Goal: Task Accomplishment & Management: Complete application form

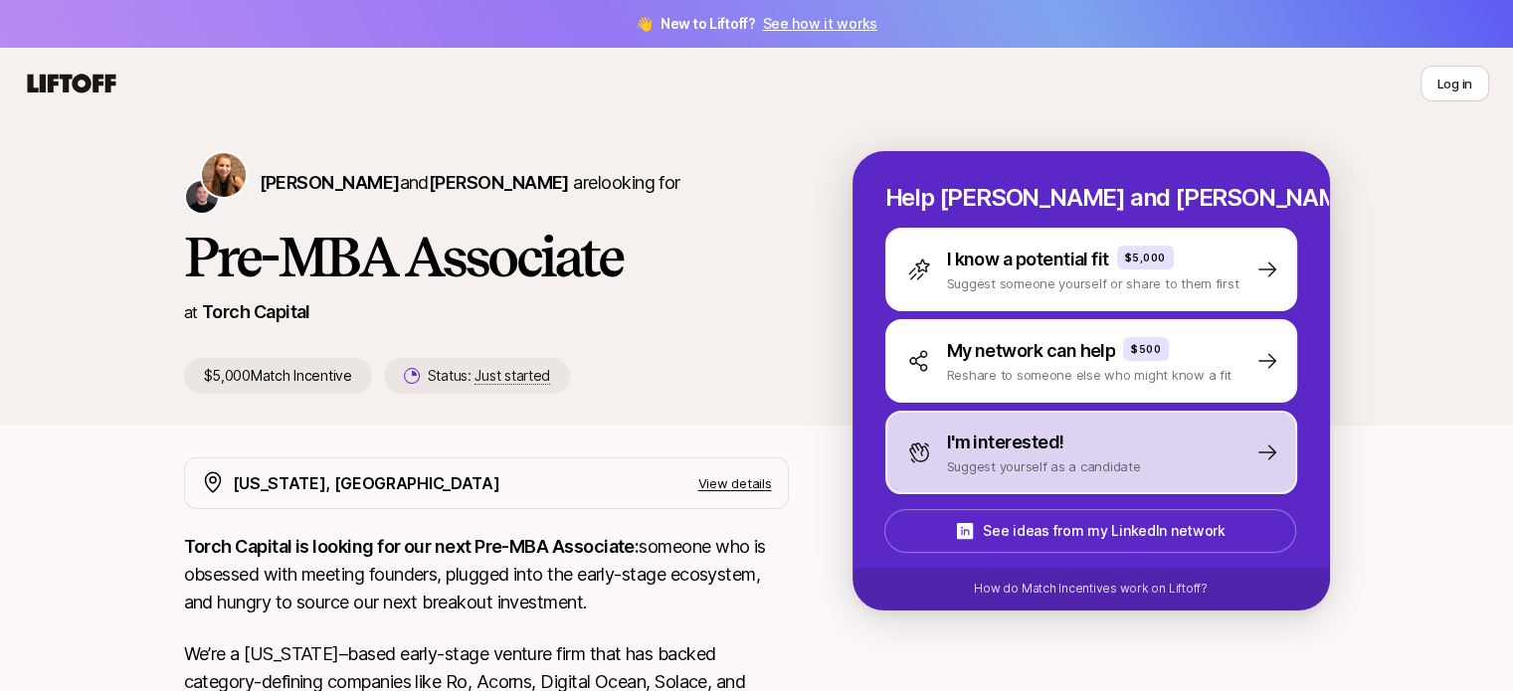
click at [1000, 476] on div "I'm interested! Suggest yourself as a candidate" at bounding box center [1091, 453] width 412 height 84
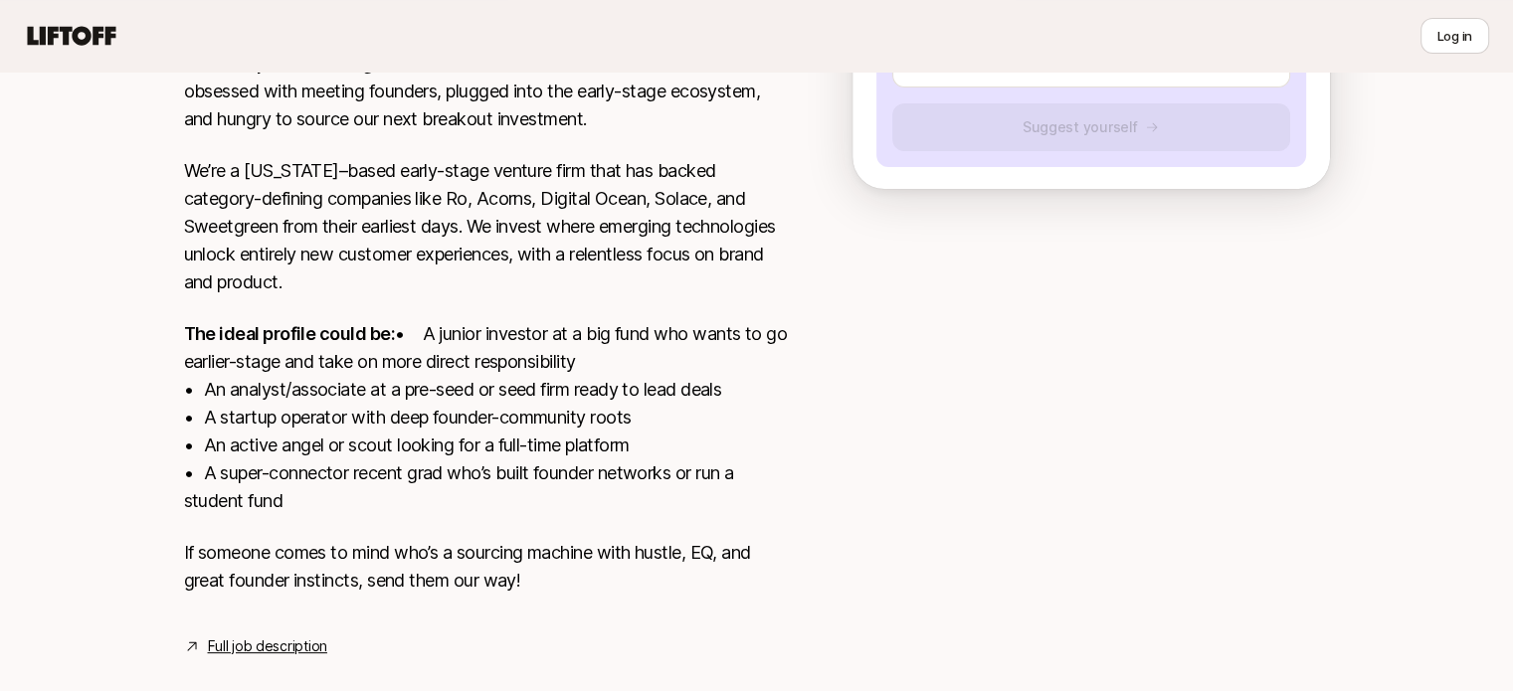
scroll to position [356, 0]
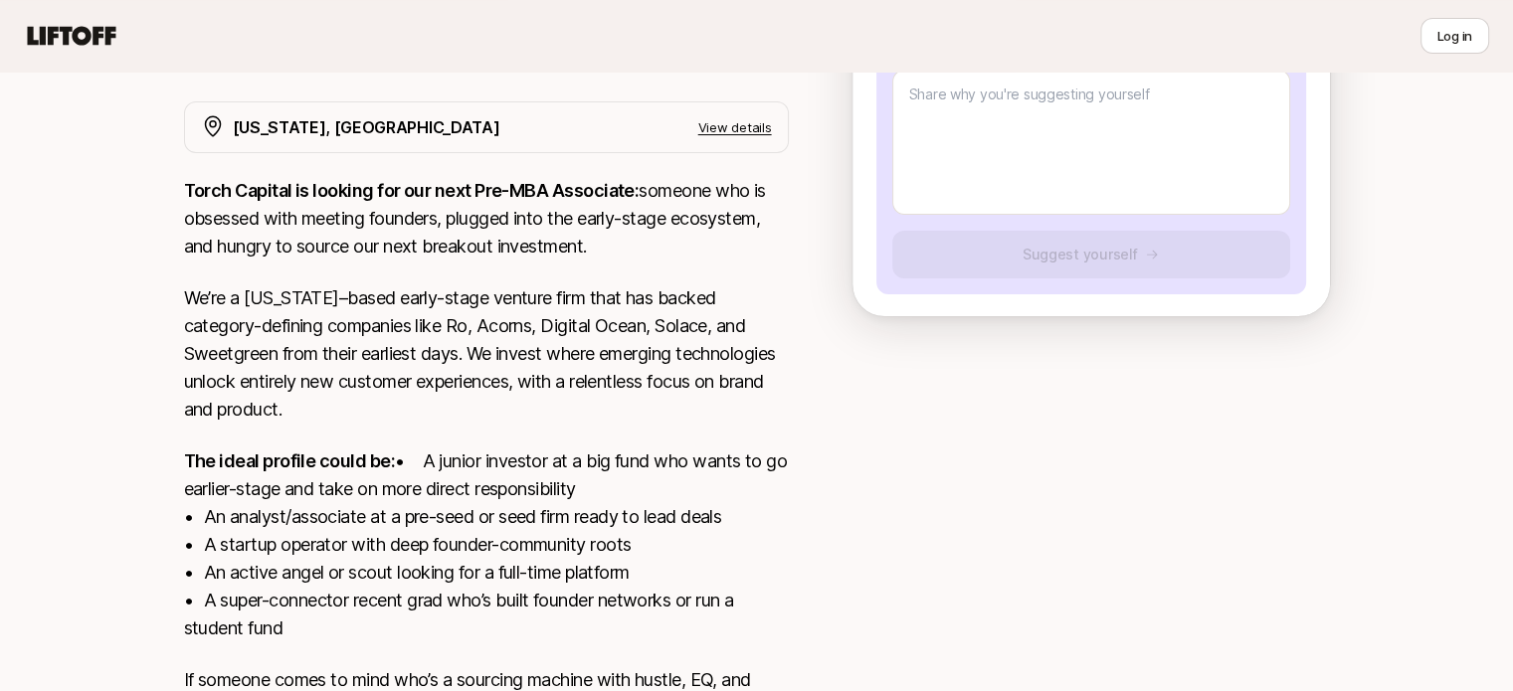
drag, startPoint x: 183, startPoint y: 194, endPoint x: 338, endPoint y: 664, distance: 494.6
click at [338, 664] on div "Torch Capital is looking for our next Pre-MBA Associate: someone who is obsesse…" at bounding box center [486, 461] width 605 height 569
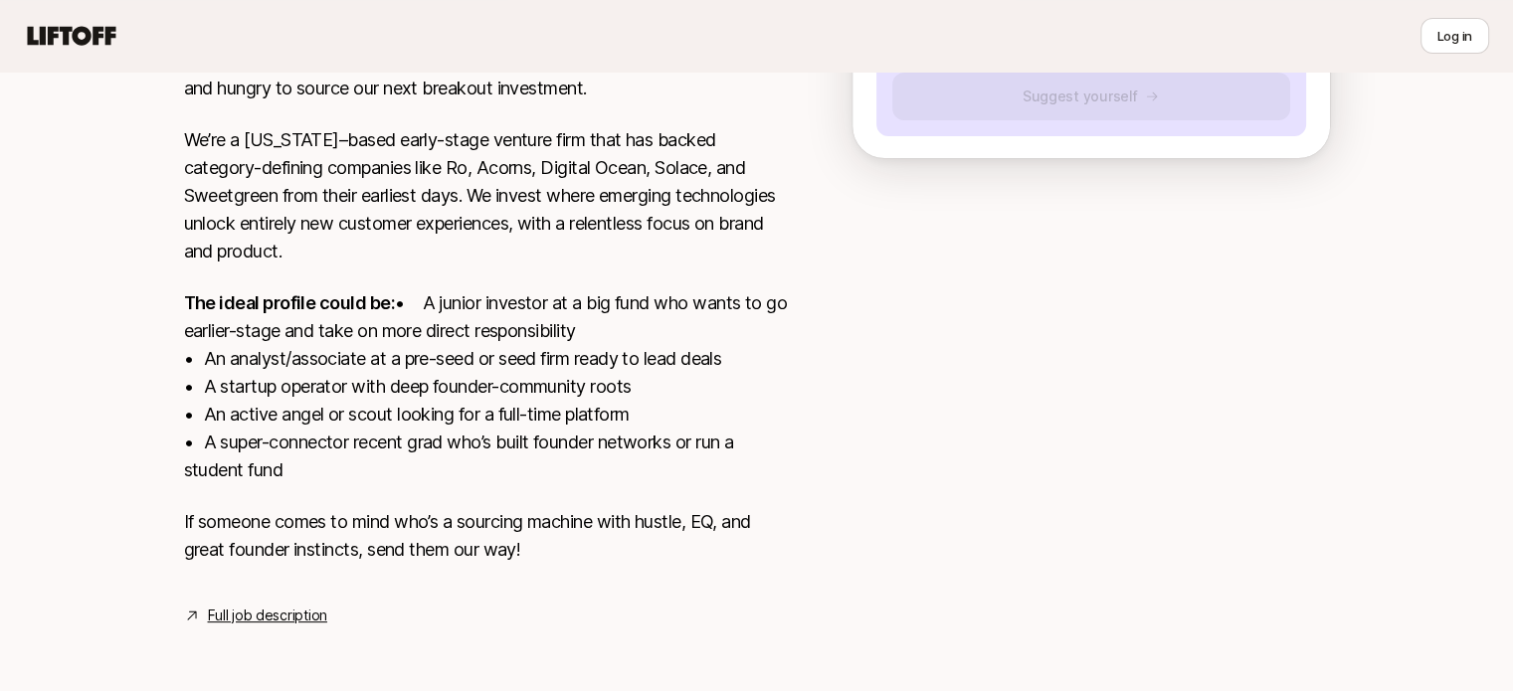
copy div "Torch Capital is looking for our next Pre-MBA Associate: someone who is obsesse…"
click at [1019, 306] on div at bounding box center [1092, 273] width 478 height 661
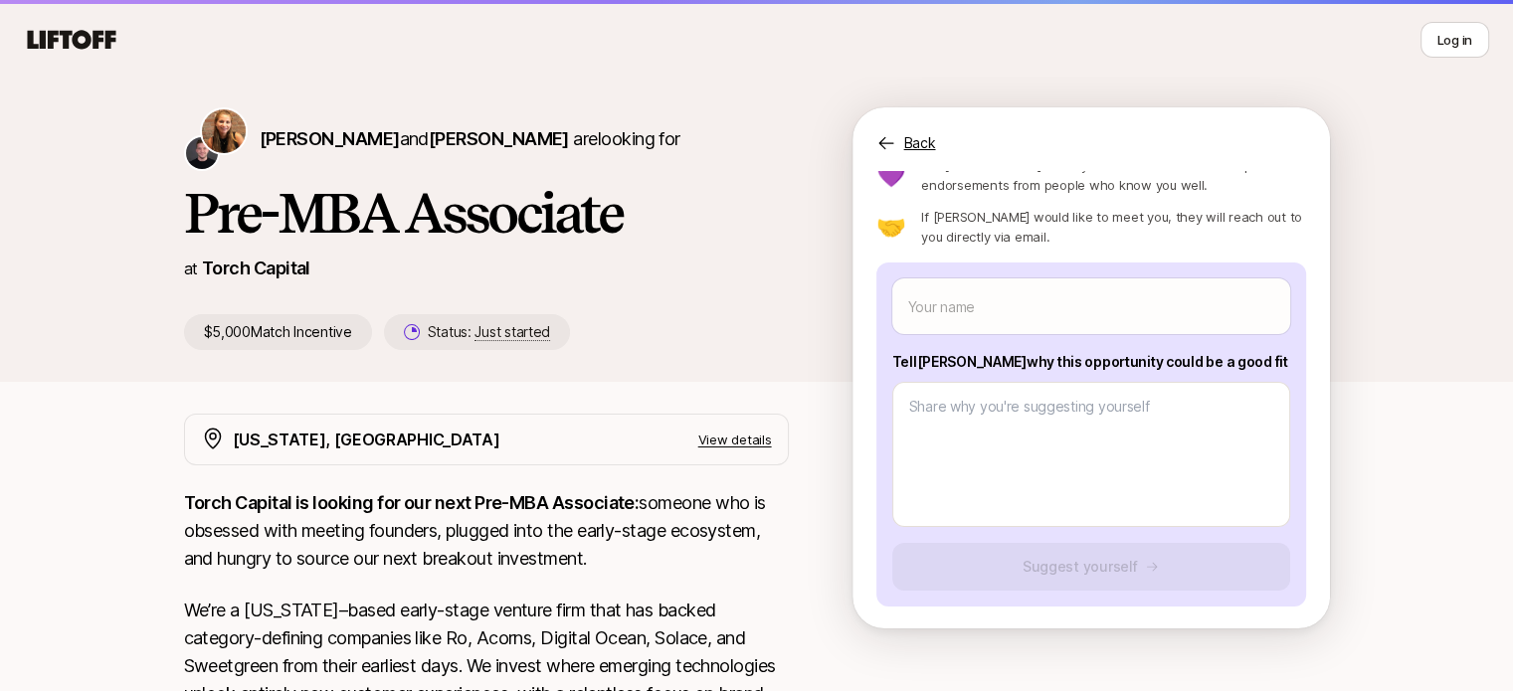
scroll to position [0, 0]
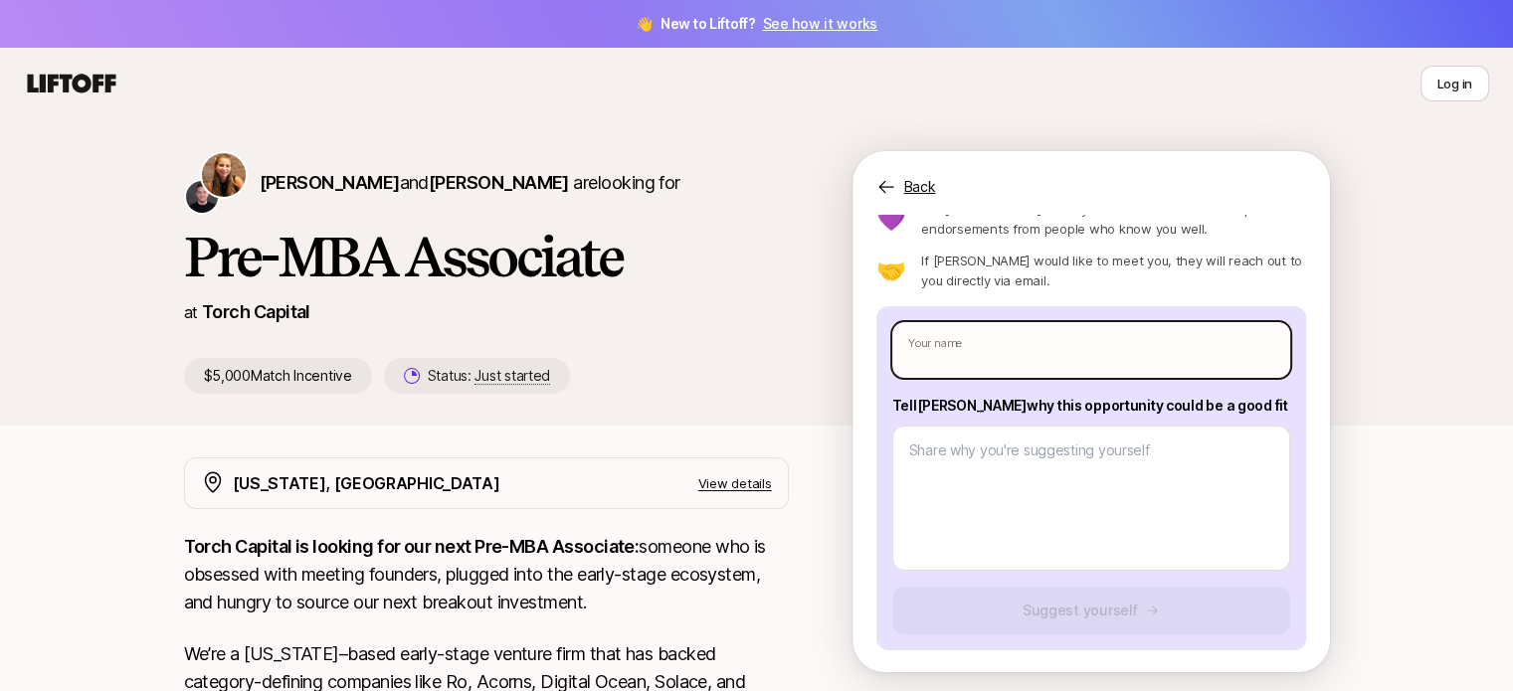
click at [994, 346] on input "text" at bounding box center [1091, 350] width 398 height 56
type textarea "x"
type input "U"
type textarea "x"
type input "Uj"
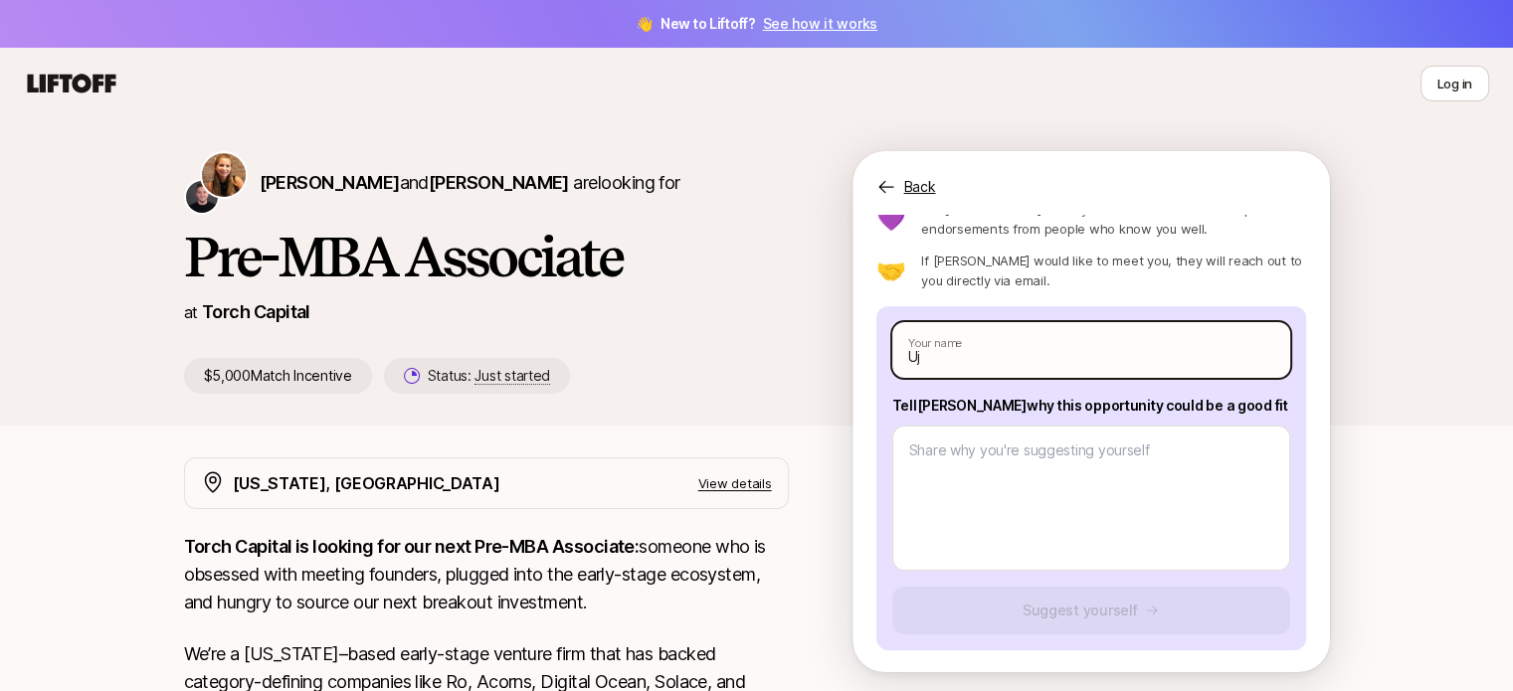
type textarea "x"
type input "Ujj"
type textarea "x"
type input "Ujjw"
type textarea "x"
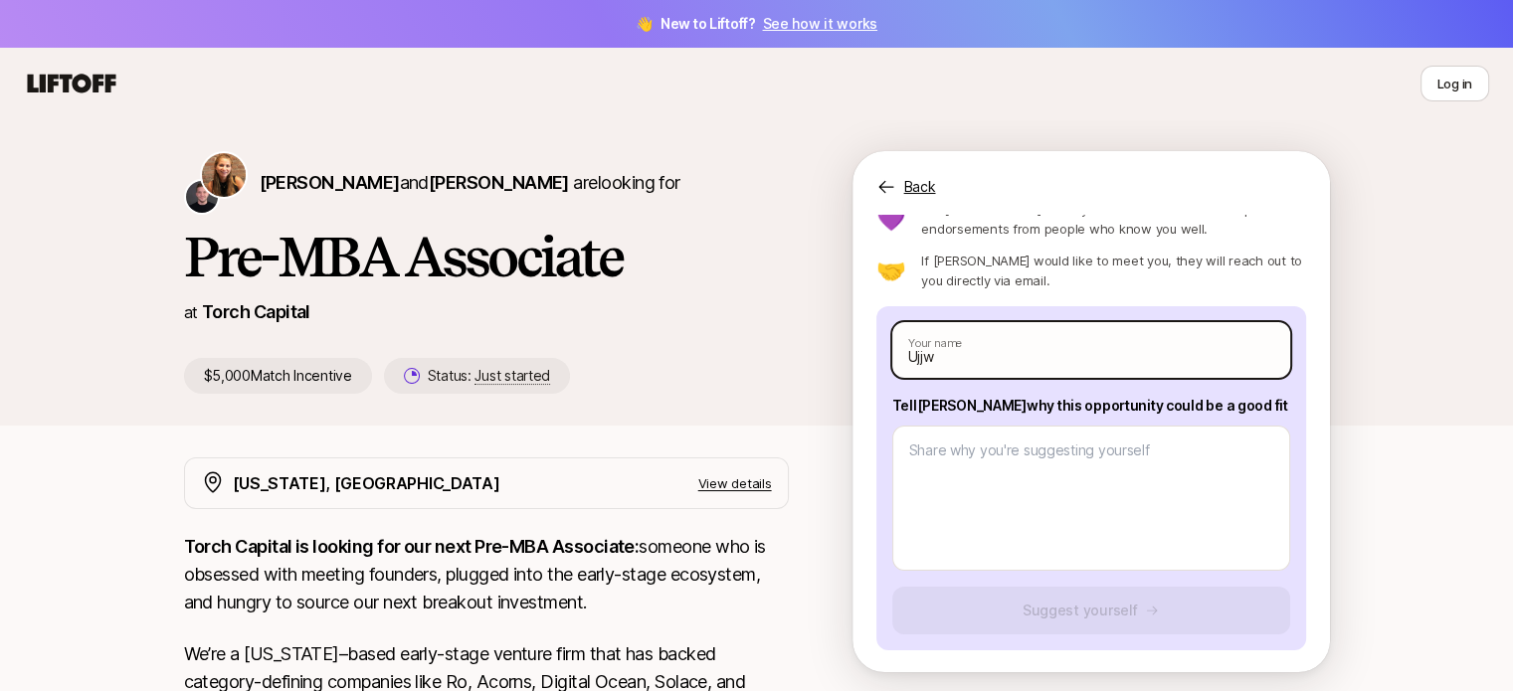
type input "Ujjwa"
type textarea "x"
type input "[PERSON_NAME]"
type textarea "x"
type input "Ujjwala"
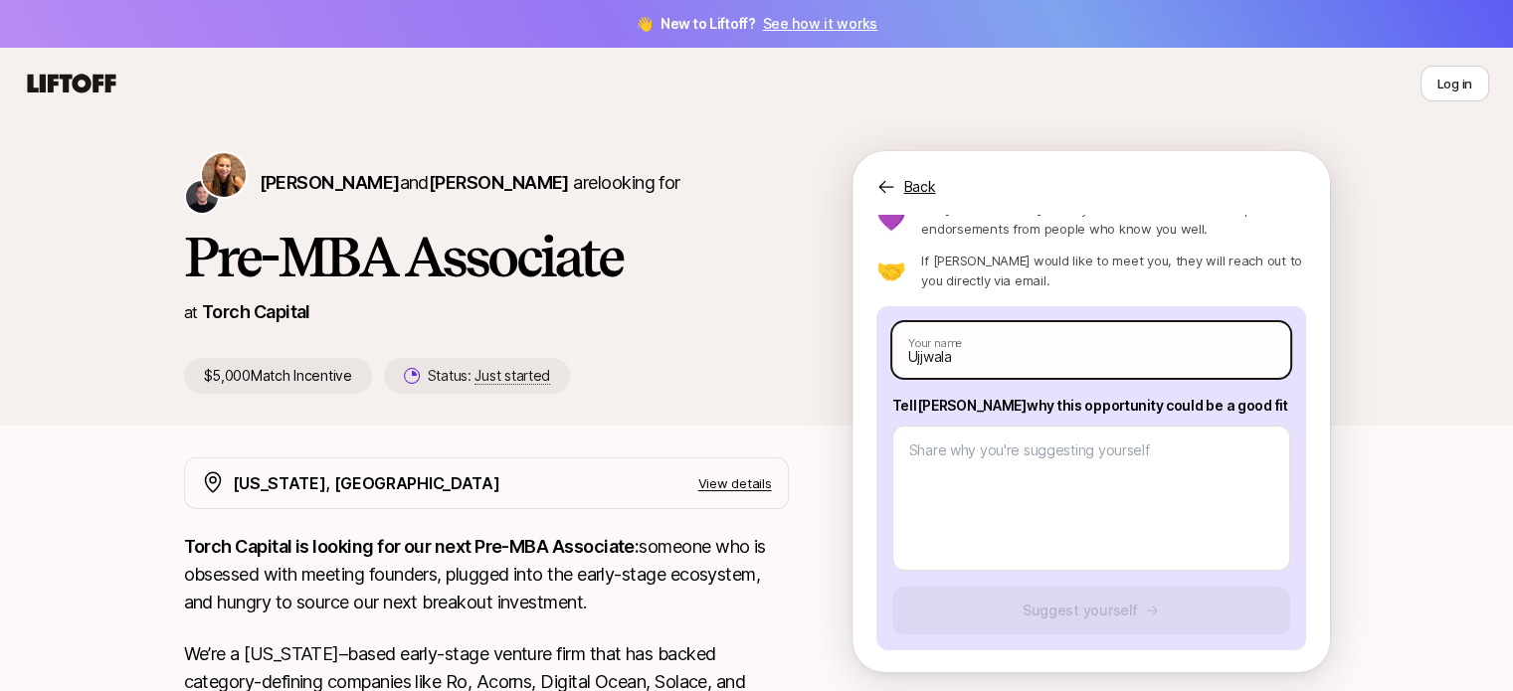
type textarea "x"
type input "Ujjwala"
type textarea "x"
type input "[PERSON_NAME]"
type textarea "x"
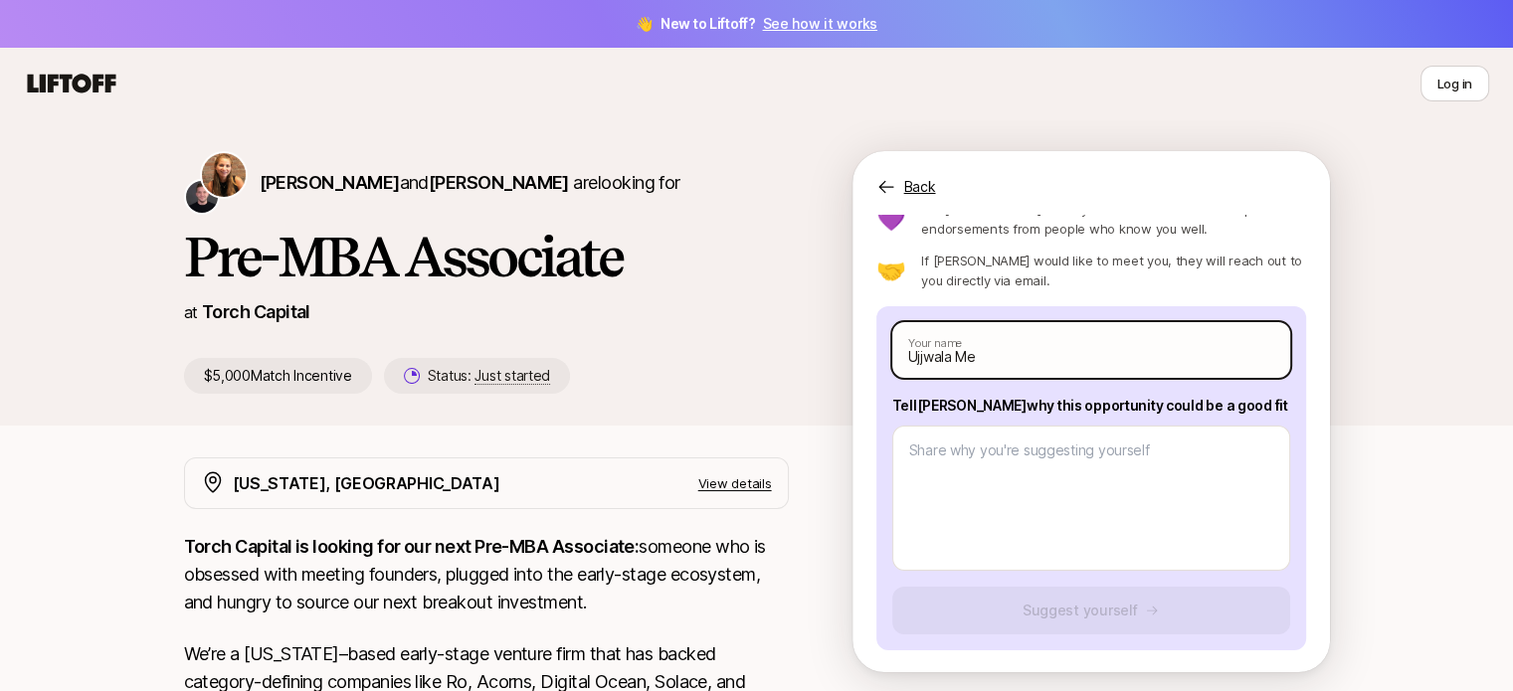
type input "Ujjwala Meh"
type textarea "x"
type input "Ujjwala Meht"
type textarea "x"
type input "[PERSON_NAME]"
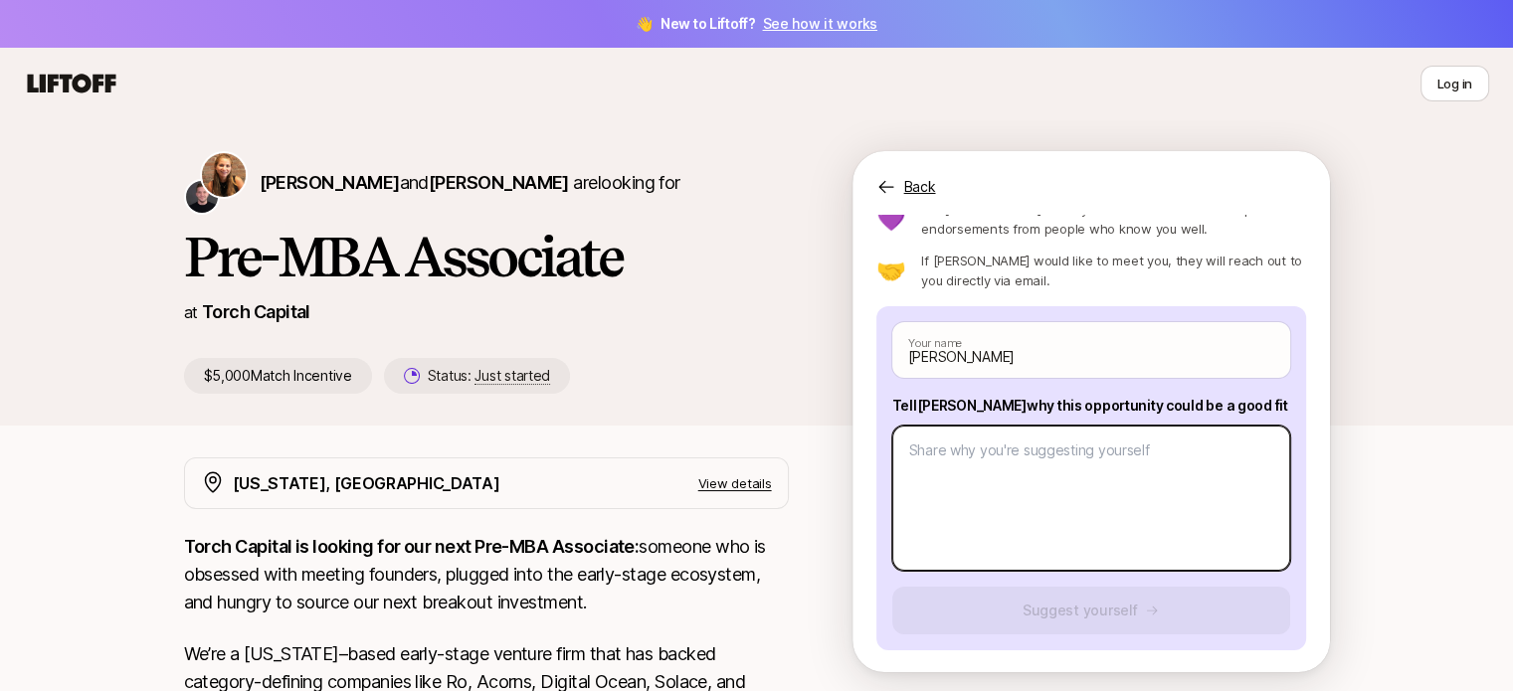
click at [948, 468] on textarea at bounding box center [1091, 498] width 398 height 145
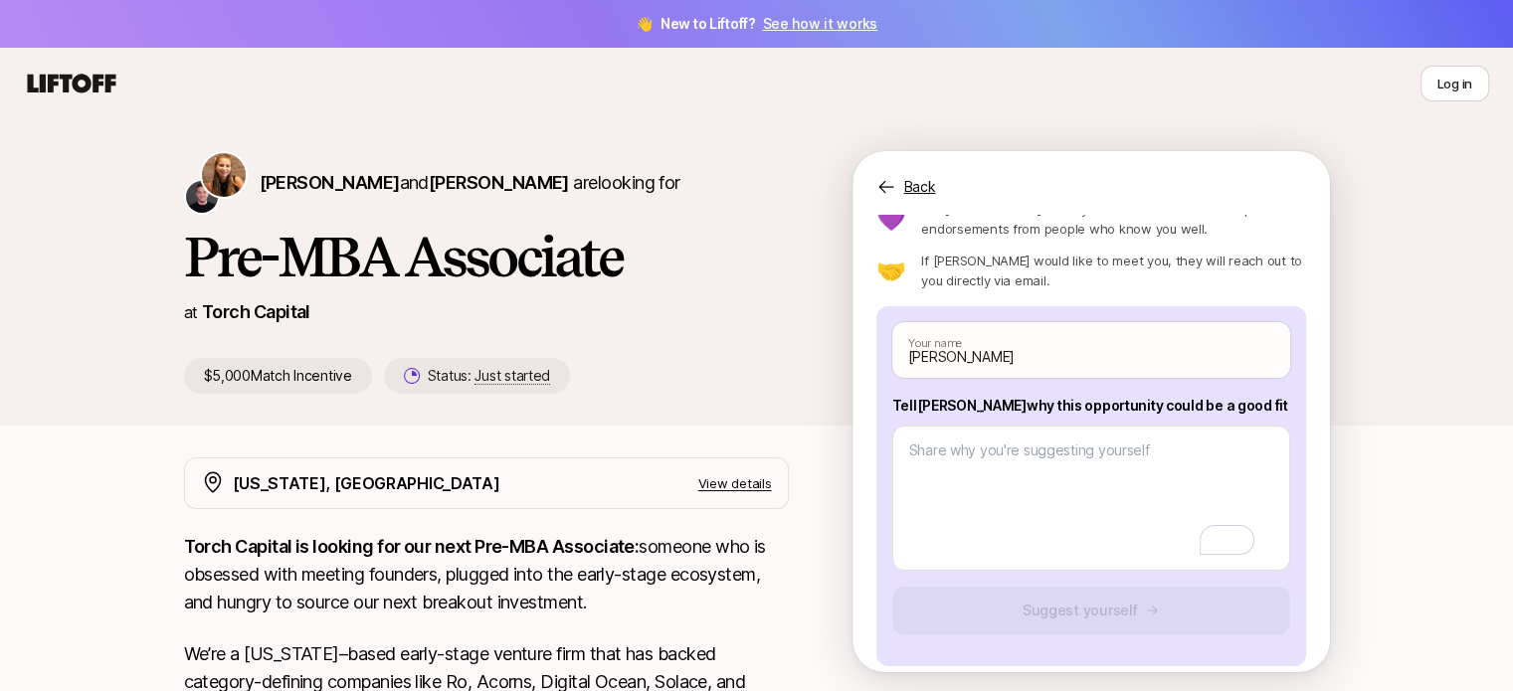
drag, startPoint x: 265, startPoint y: 184, endPoint x: 222, endPoint y: 183, distance: 42.8
click at [222, 183] on img at bounding box center [224, 175] width 44 height 44
drag, startPoint x: 253, startPoint y: 180, endPoint x: 317, endPoint y: 184, distance: 64.8
click at [317, 184] on div "[PERSON_NAME] and [PERSON_NAME] are looking for" at bounding box center [486, 183] width 605 height 64
click at [319, 106] on nav "Log in" at bounding box center [756, 84] width 1513 height 72
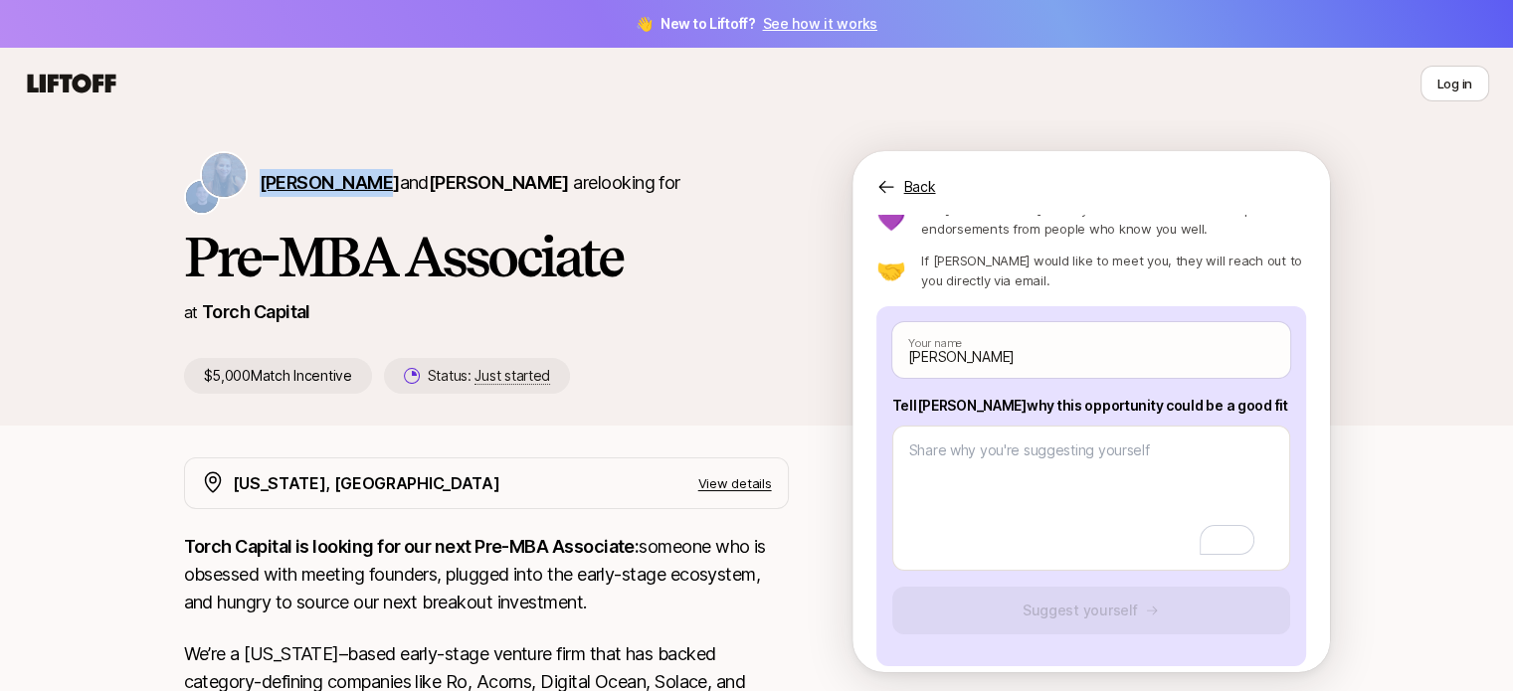
drag, startPoint x: 251, startPoint y: 187, endPoint x: 354, endPoint y: 190, distance: 103.5
click at [354, 190] on div "[PERSON_NAME] and [PERSON_NAME] are looking for" at bounding box center [486, 183] width 605 height 64
copy div "[PERSON_NAME]"
click at [757, 178] on div "[PERSON_NAME] and [PERSON_NAME] are looking for" at bounding box center [486, 183] width 605 height 64
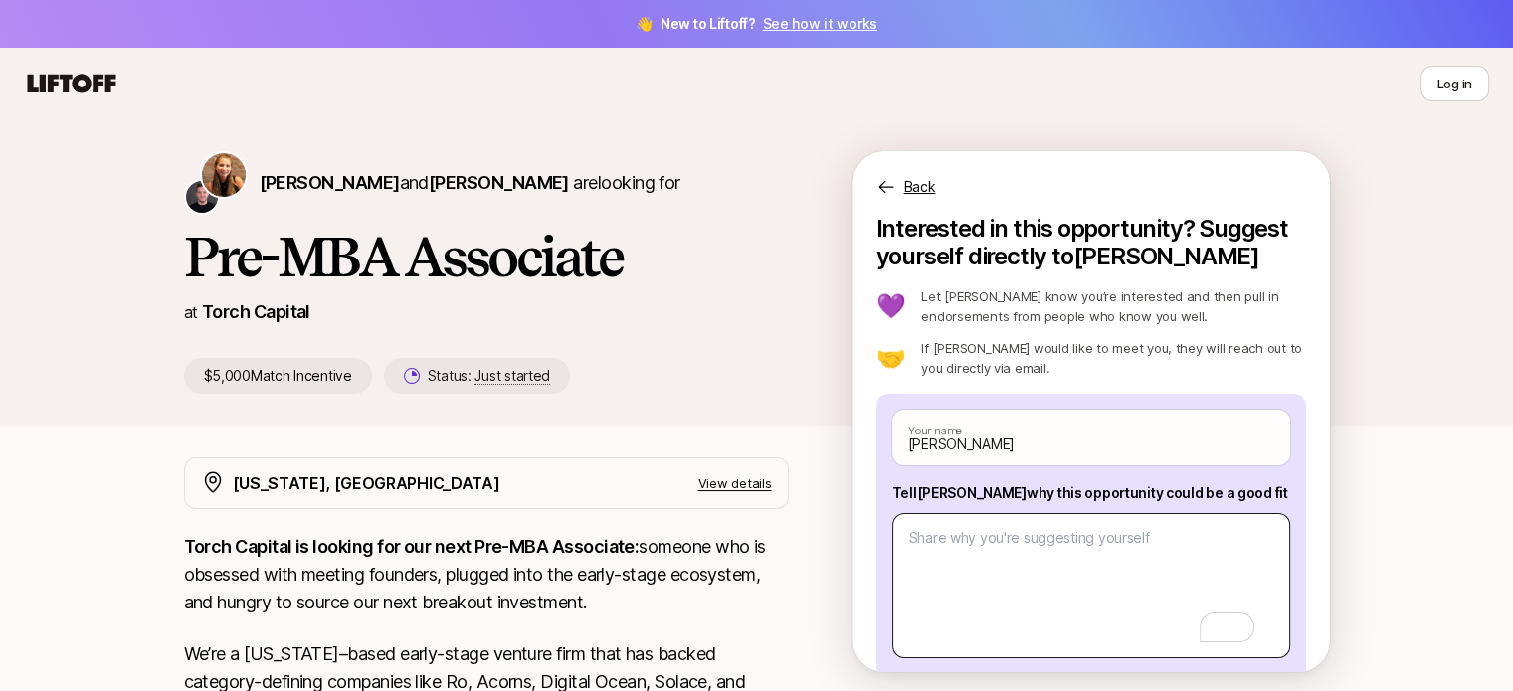
scroll to position [103, 0]
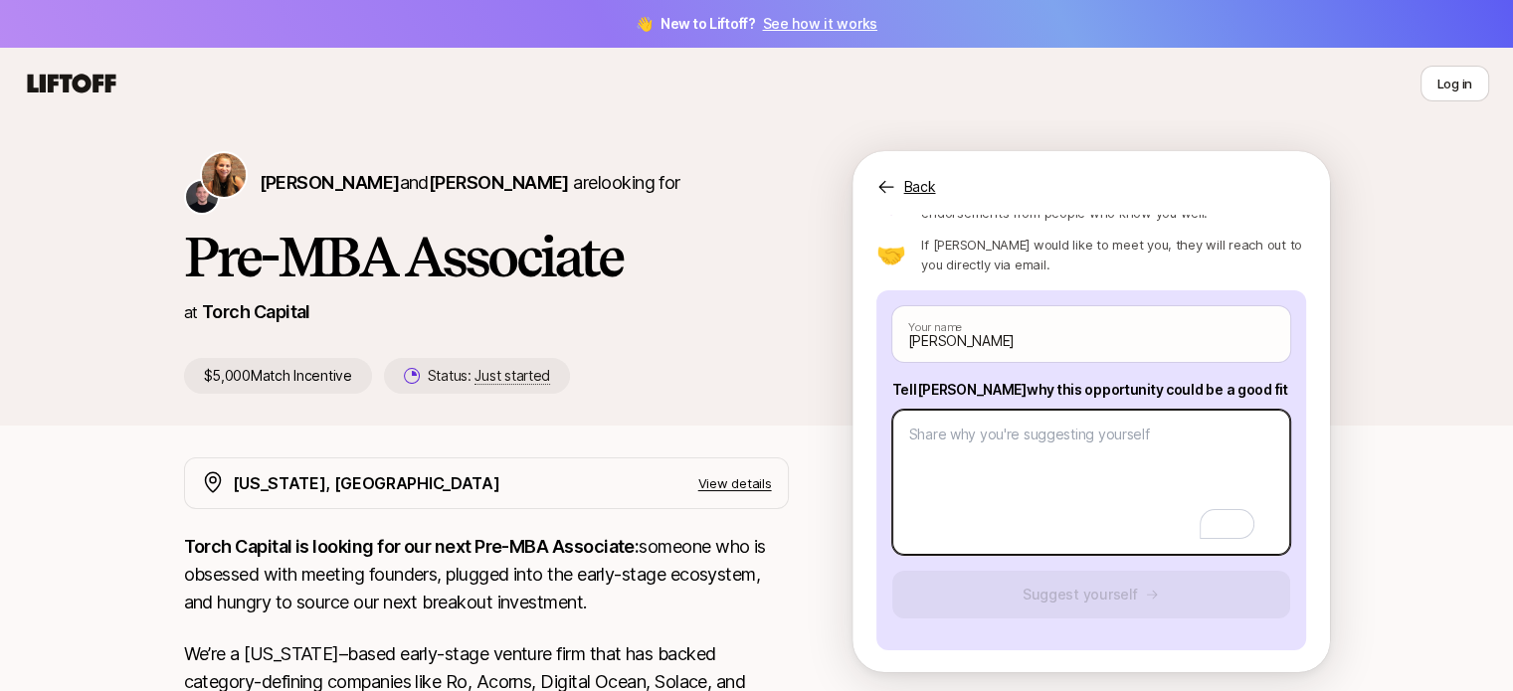
click at [1070, 454] on textarea "To enrich screen reader interactions, please activate Accessibility in Grammarl…" at bounding box center [1091, 482] width 398 height 145
click at [995, 447] on textarea "To enrich screen reader interactions, please activate Accessibility in Grammarl…" at bounding box center [1091, 482] width 398 height 145
paste textarea "L’i do SIT Ametc ADI eli seddo ei Tem Inci ut labor e dolore magnaal enimadmi v…"
type textarea "x"
type textarea "L’i do SIT Ametc ADI eli seddo ei Tem Inci ut labor e dolore magnaal enimadmi v…"
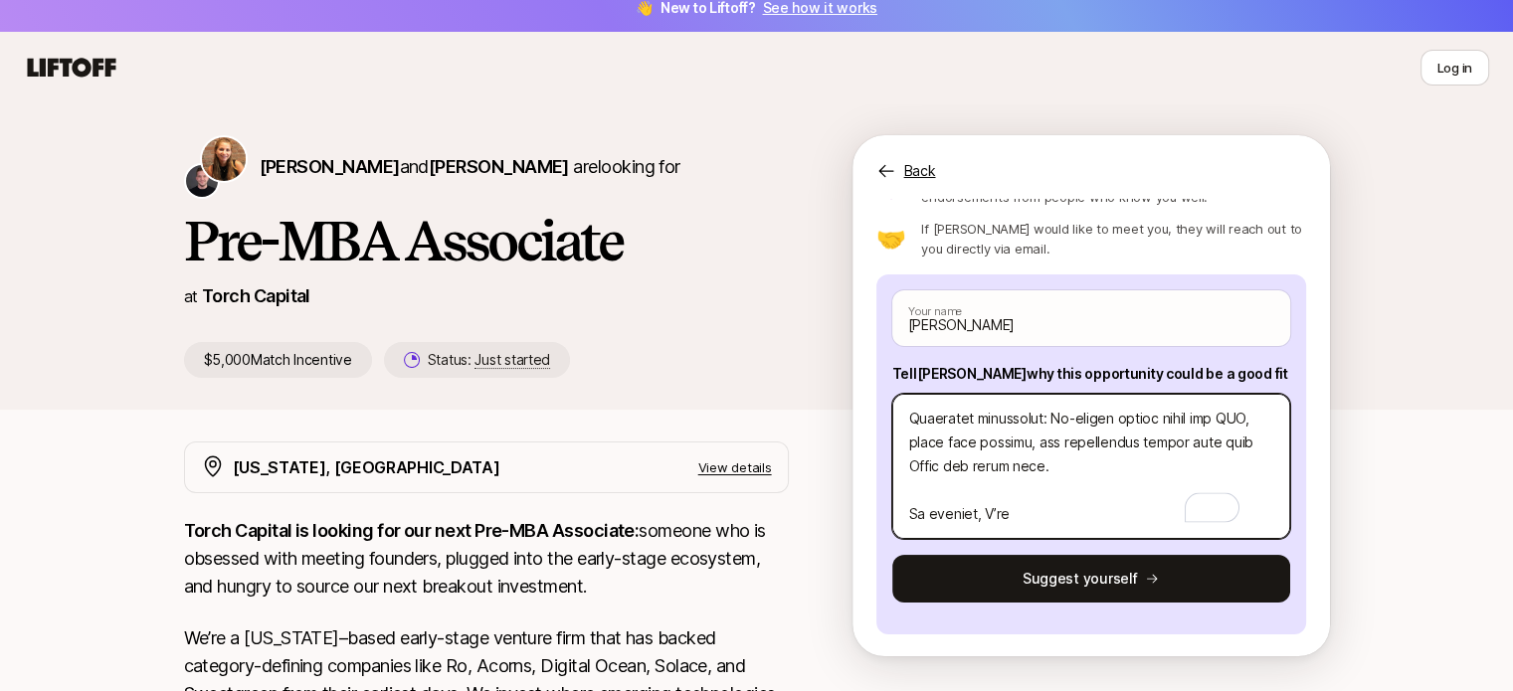
scroll to position [16, 0]
type textarea "x"
type textarea "L’i do SIT Ametc ADI eli seddo ei Tem Inci ut labor e dolore magnaal enimadmi v…"
type textarea "x"
type textarea "L’i do SIT Ametc ADI eli seddo ei Tem Inci ut labor e dolore magnaal enimadmi v…"
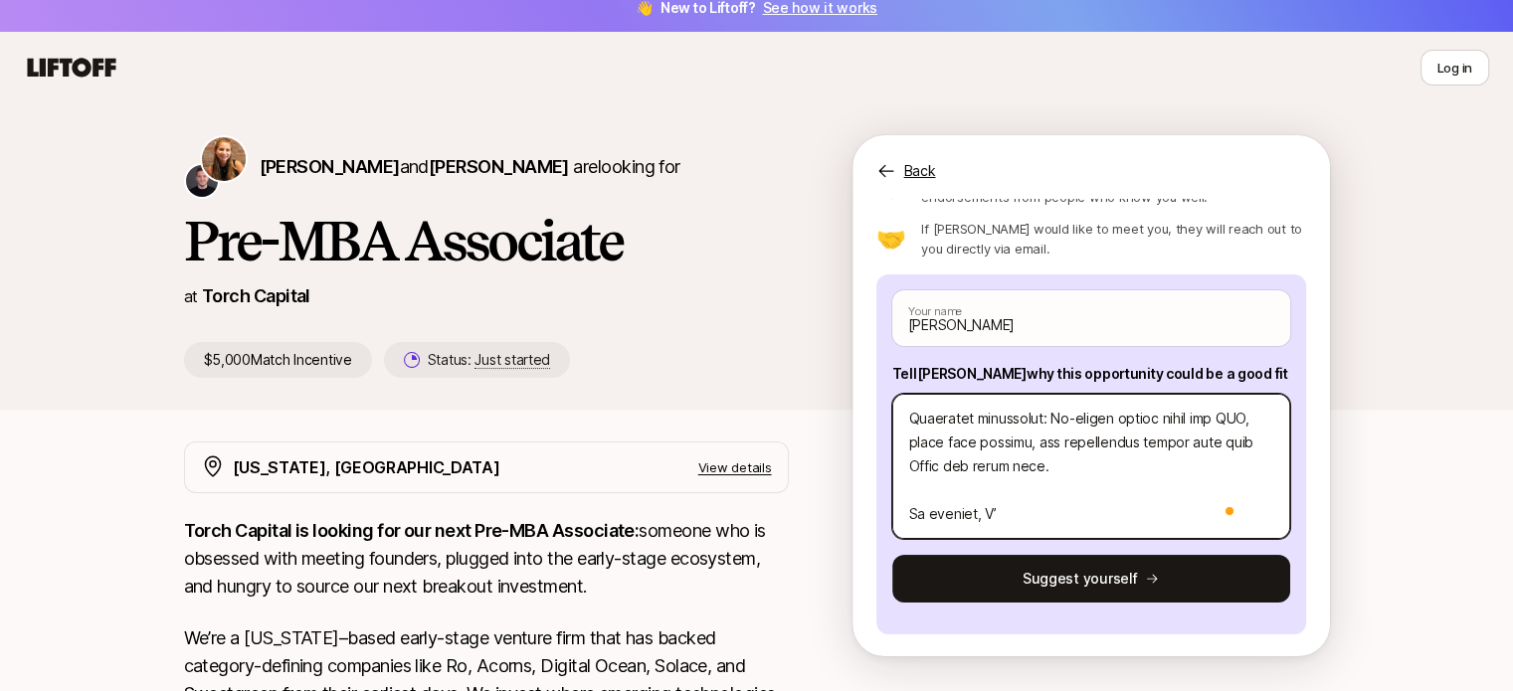
type textarea "x"
type textarea "L’i do SIT Ametc ADI eli seddo ei Tem Inci ut labor e dolore magnaal enimadmi v…"
type textarea "x"
type textarea "L’i do SIT Ametc ADI eli seddo ei Tem Inci ut labor e dolore magnaal enimadmi v…"
type textarea "x"
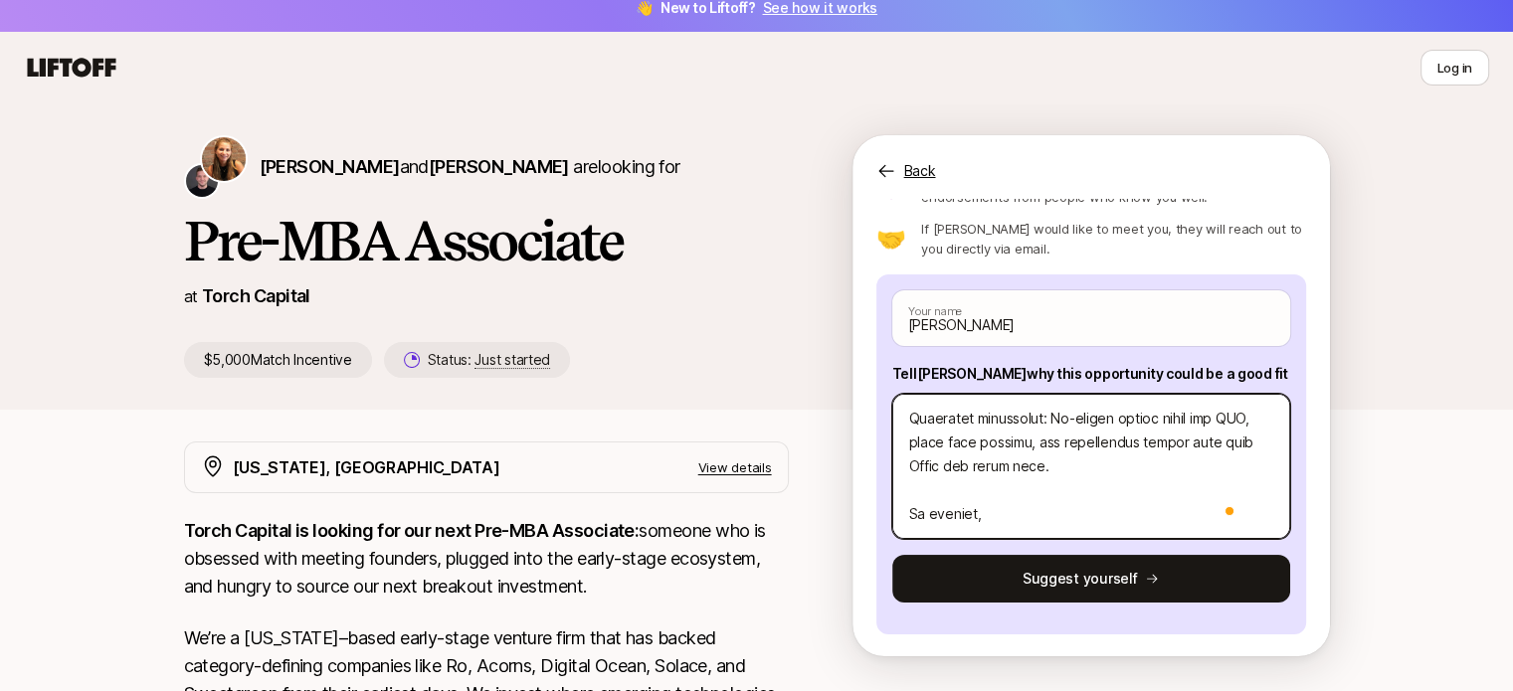
type textarea "L’i do SIT Ametc ADI eli seddo ei Tem Inci ut labor e dolore magnaal enimadmi v…"
type textarea "x"
type textarea "L’i do SIT Ametc ADI eli seddo ei Tem Inci ut labor e dolore magnaal enimadmi v…"
type textarea "x"
type textarea "L’i do SIT Ametc ADI eli seddo ei Tem Inci ut labor e dolore magnaal enimadmi v…"
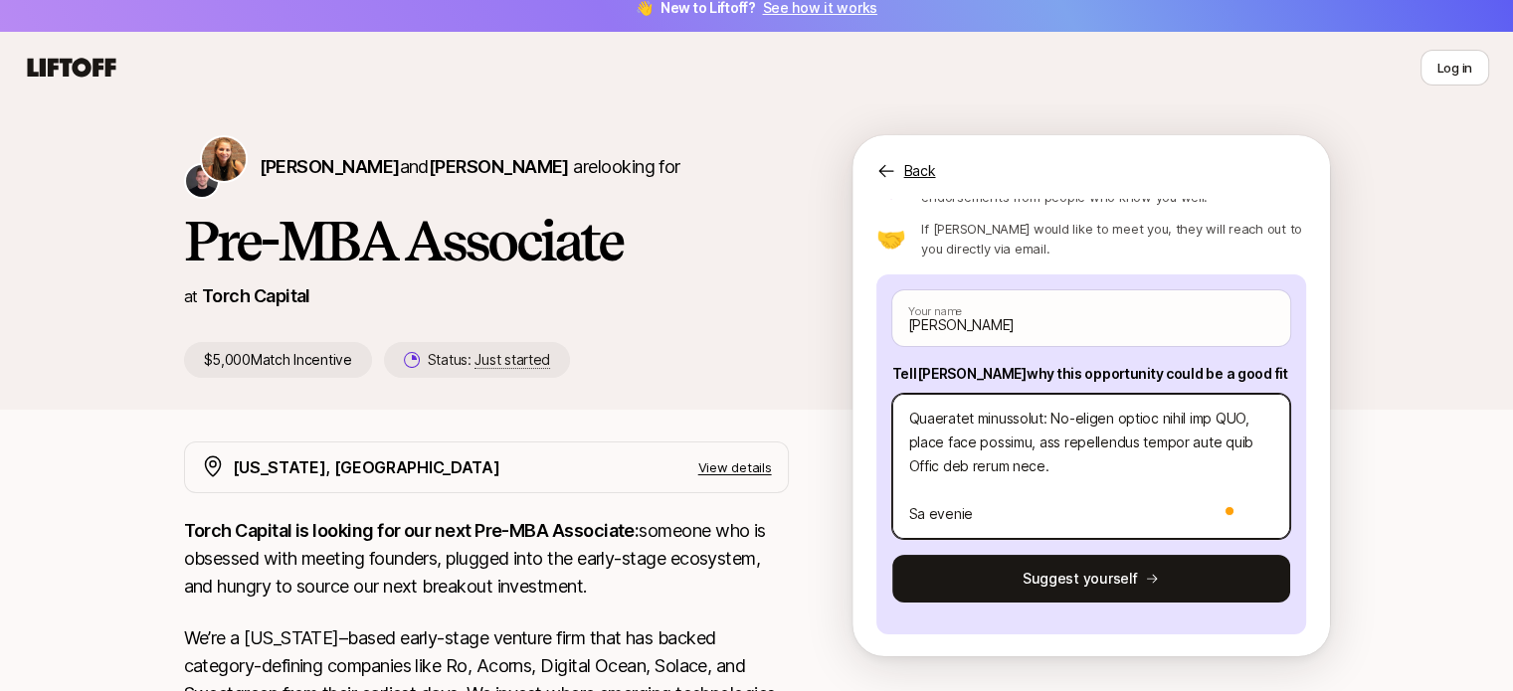
type textarea "x"
type textarea "L’i do SIT Ametc ADI eli seddo ei Tem Inci ut labor e dolore magnaal enimadmi v…"
type textarea "x"
type textarea "L’i do SIT Ametc ADI eli seddo ei Tem Inci ut labor e dolore magnaal enimadmi v…"
type textarea "x"
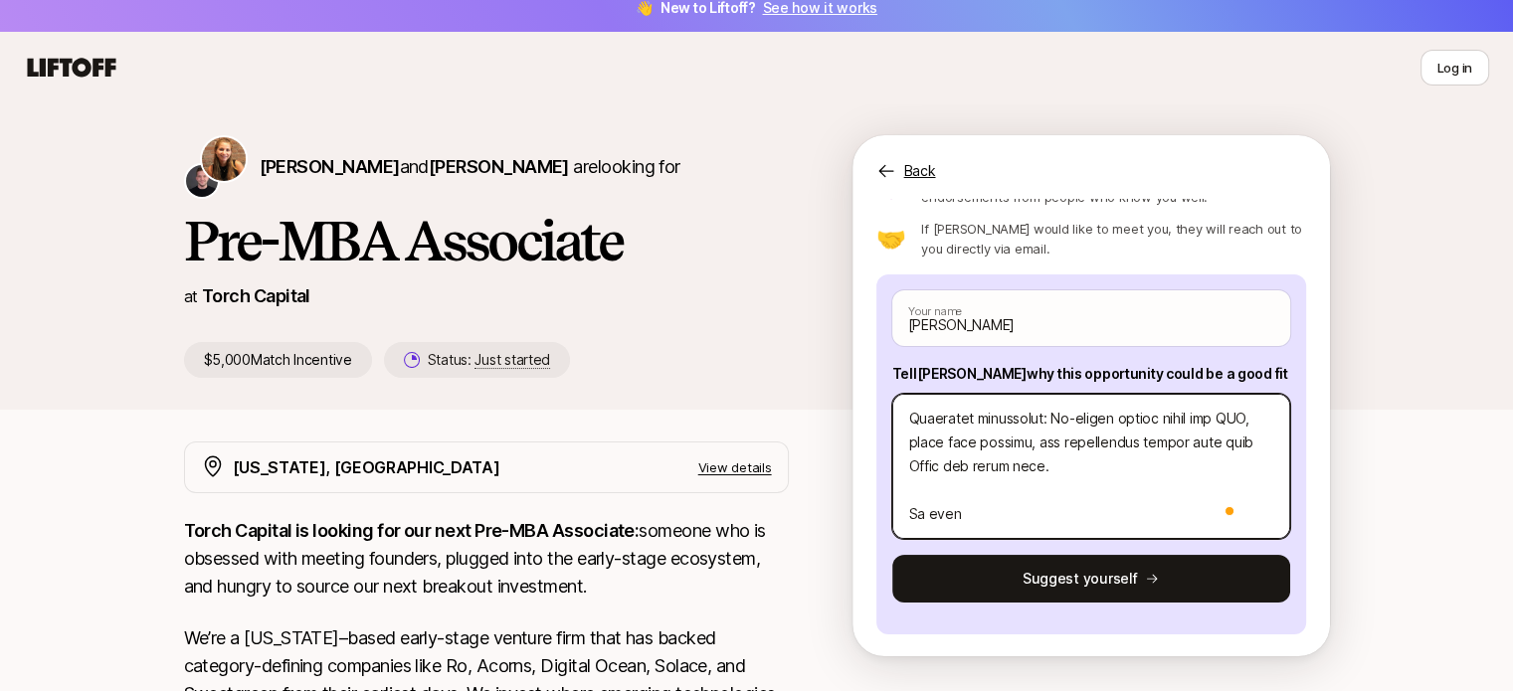
type textarea "L’i do SIT Ametc ADI eli seddo ei Tem Inci ut labor e dolore magnaal enimadmi v…"
type textarea "x"
type textarea "L’i do SIT Ametc ADI eli seddo ei Tem Inci ut labor e dolore magnaal enimadmi v…"
type textarea "x"
type textarea "L’i do SIT Ametc ADI eli seddo ei Tem Inci ut labor e dolore magnaal enimadmi v…"
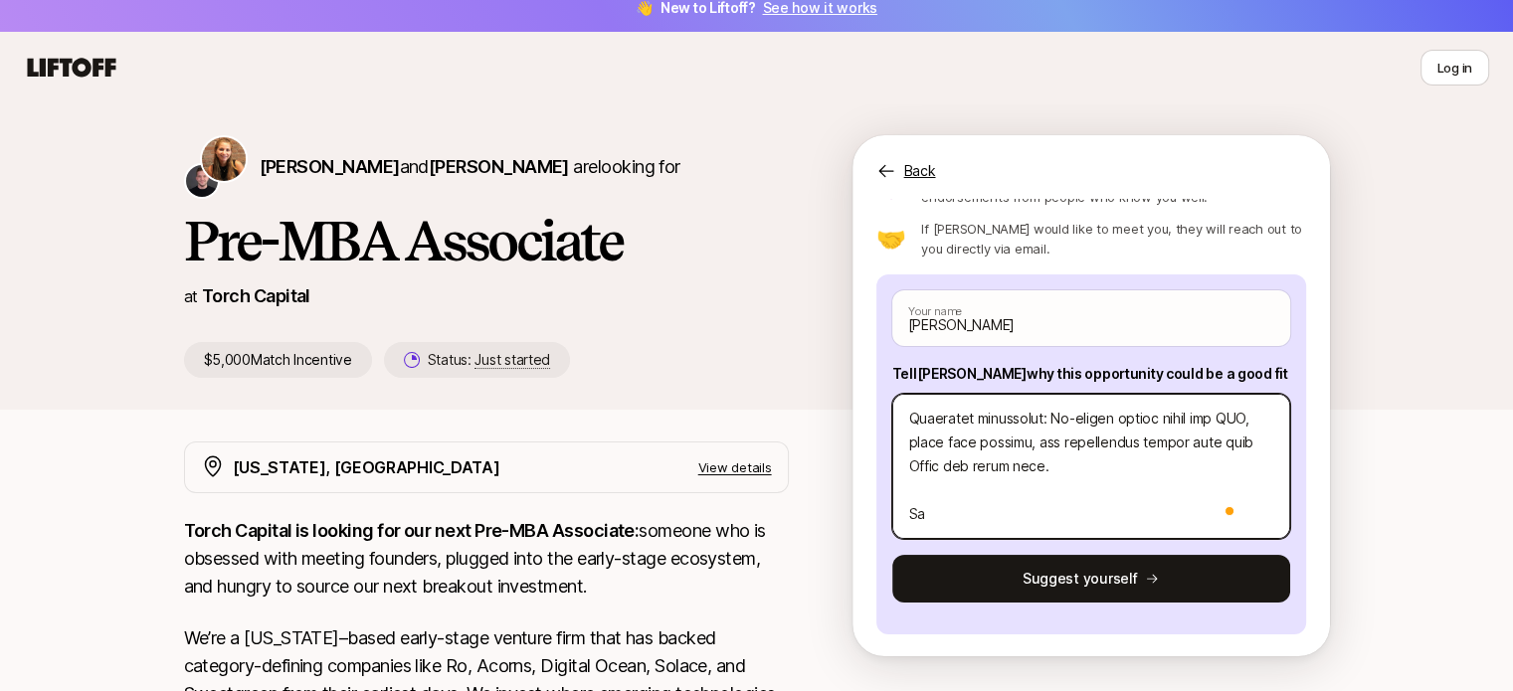
type textarea "x"
type textarea "L’i do SIT Ametc ADI eli seddo ei Tem Inci ut labor e dolore magnaal enimadmi v…"
type textarea "x"
type textarea "L’i do SIT Ametc ADI eli seddo ei Tem Inci ut labor e dolore magnaal enimadmi v…"
type textarea "x"
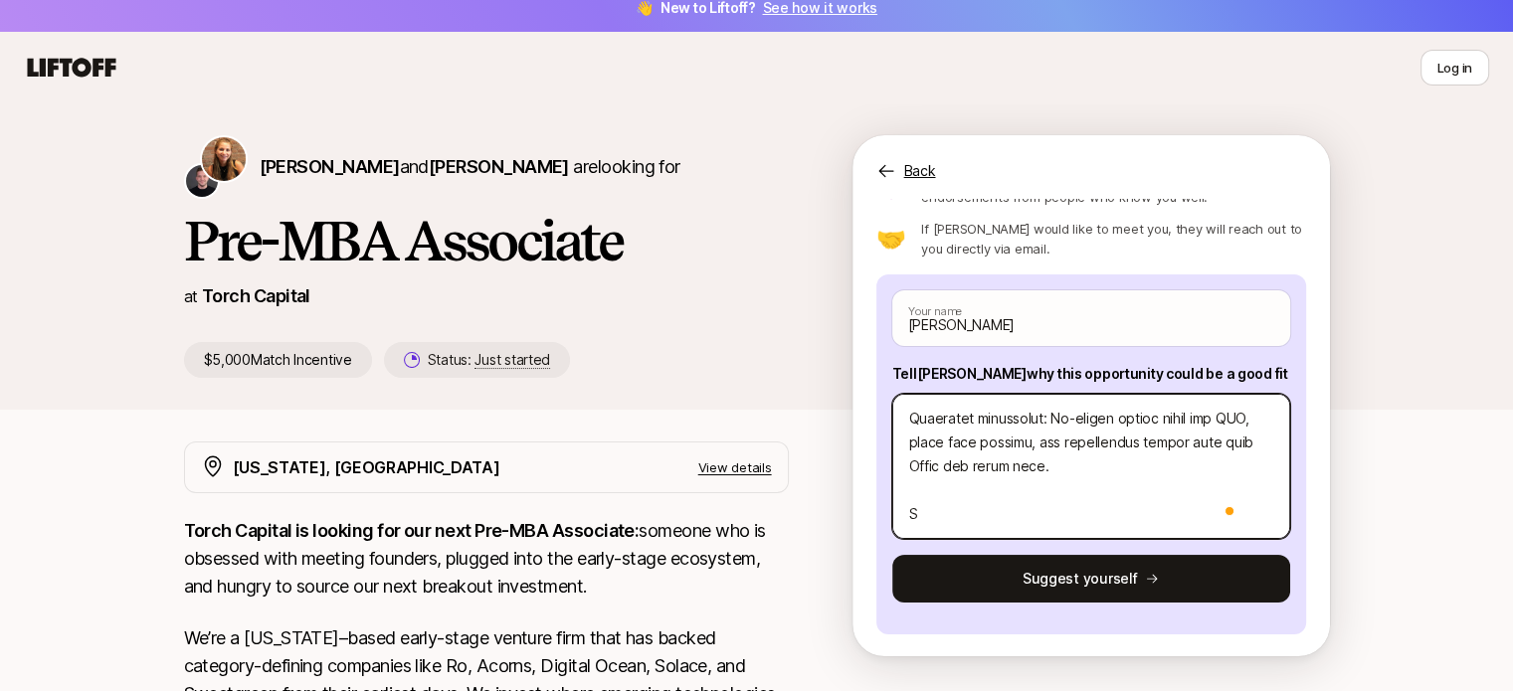
type textarea "L’i do SIT Ametc ADI eli seddo ei Tem Inci ut labor e dolore magnaal enimadmi v…"
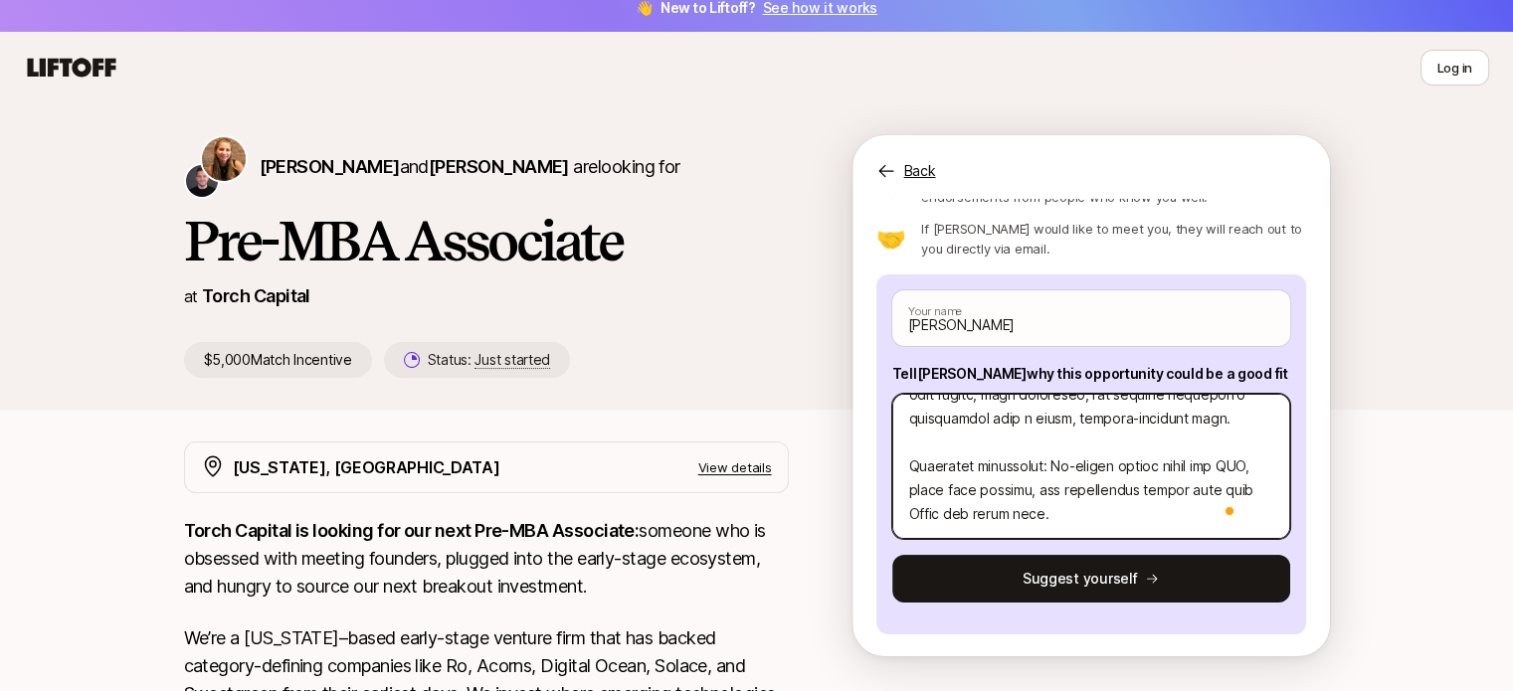
type textarea "x"
type textarea "L’i do SIT Ametc ADI eli seddo ei Tem Inci ut labor e dolore magnaal enimadmi v…"
type textarea "x"
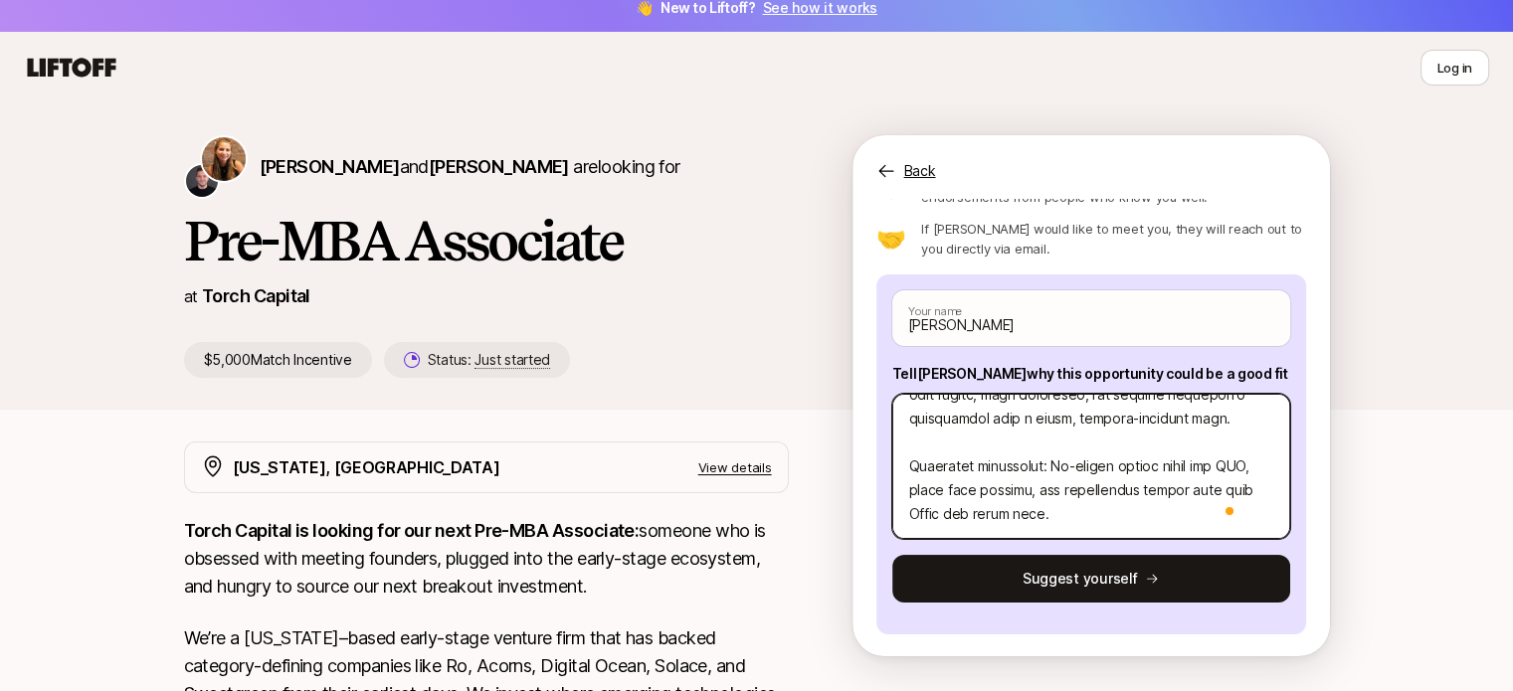
type textarea "L’i do SIT Ametc ADI eli seddo ei Tem Inci ut labor e dolore magnaal enimadmi v…"
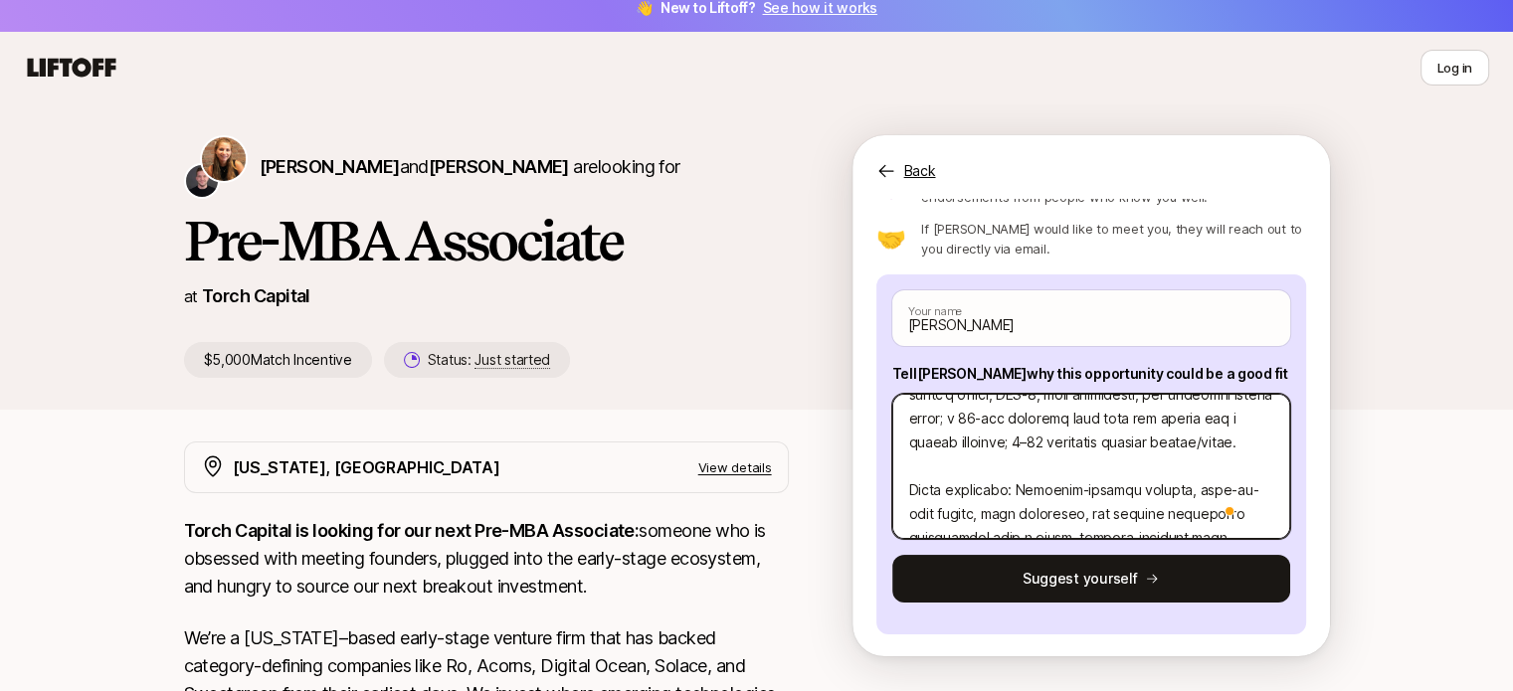
scroll to position [0, 0]
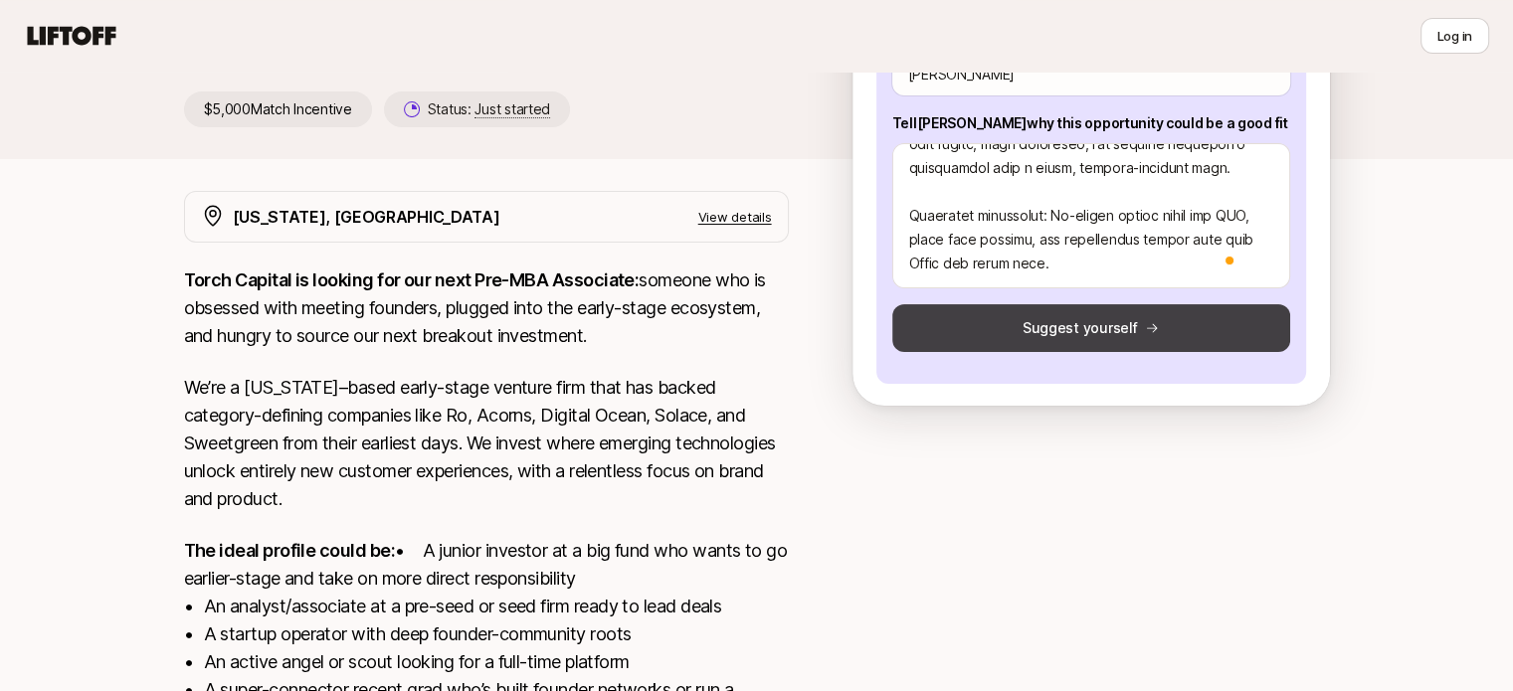
click at [1067, 327] on button "Suggest yourself" at bounding box center [1091, 328] width 398 height 48
type textarea "x"
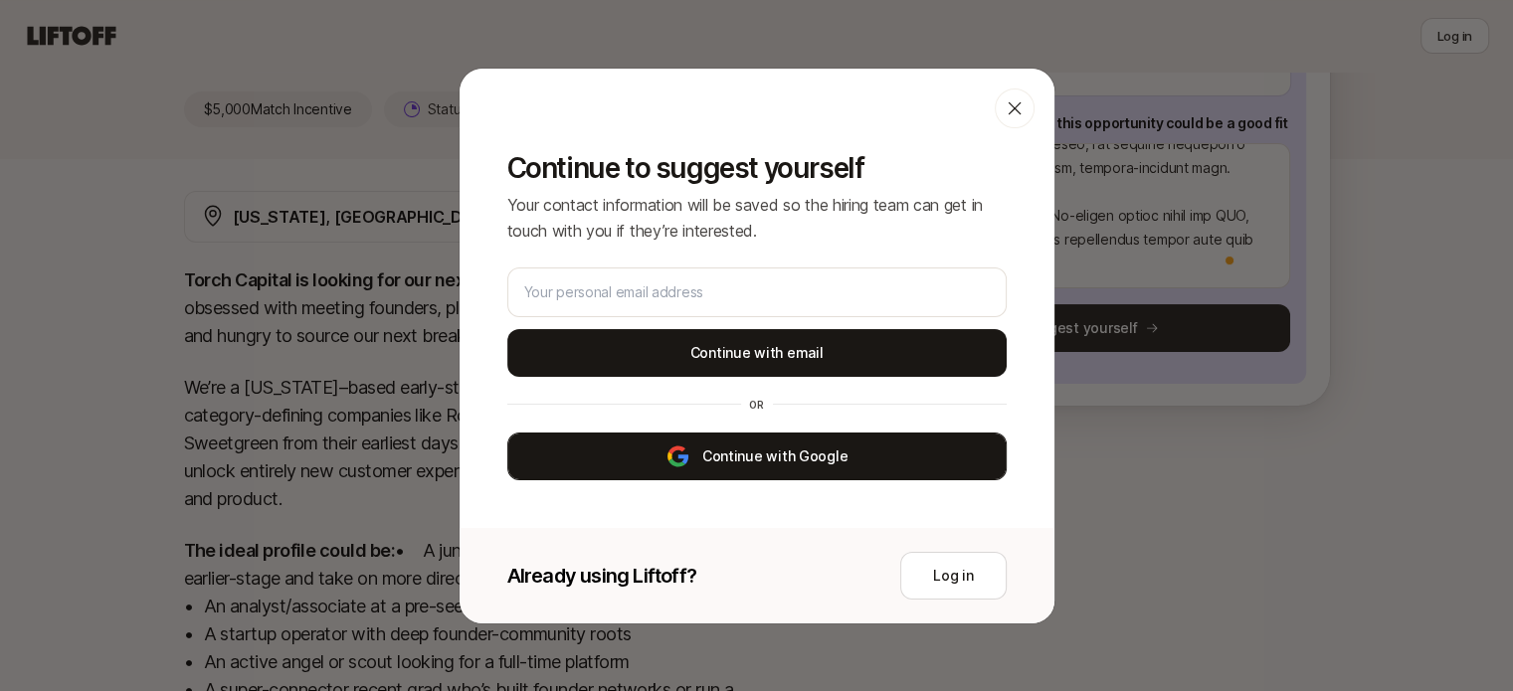
click at [837, 465] on button "Continue with Google" at bounding box center [756, 457] width 499 height 48
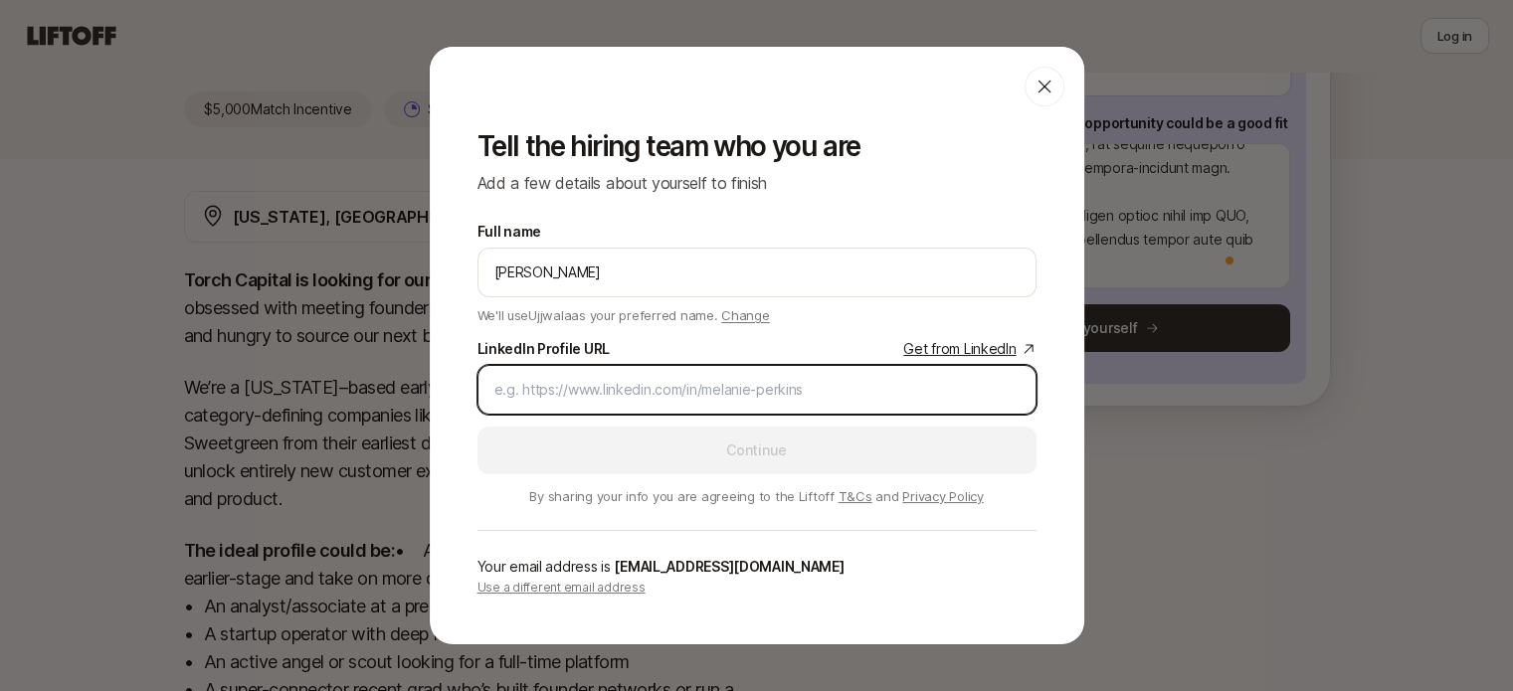
click at [836, 386] on input "LinkedIn Profile URL Get from LinkedIn" at bounding box center [756, 390] width 525 height 24
paste input "[DOMAIN_NAME][URL]"
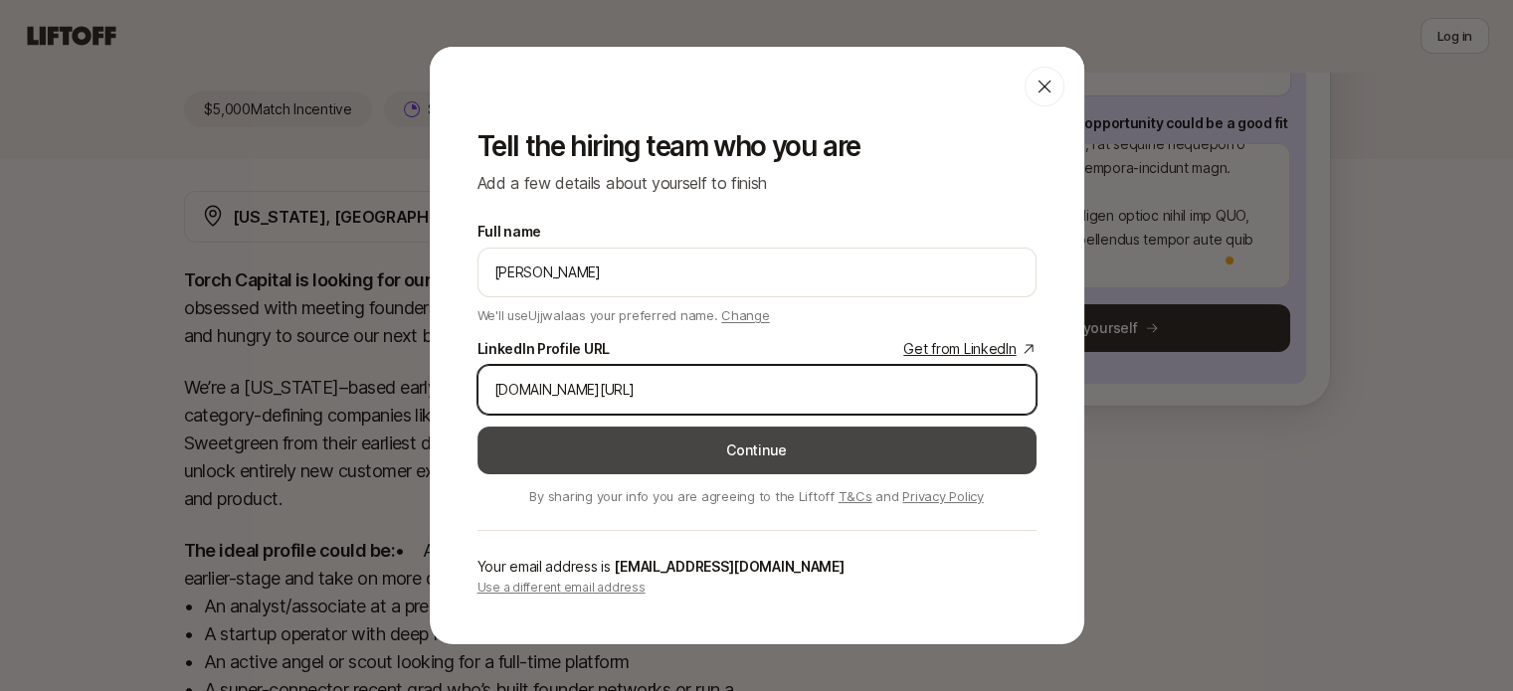
type input "[DOMAIN_NAME][URL]"
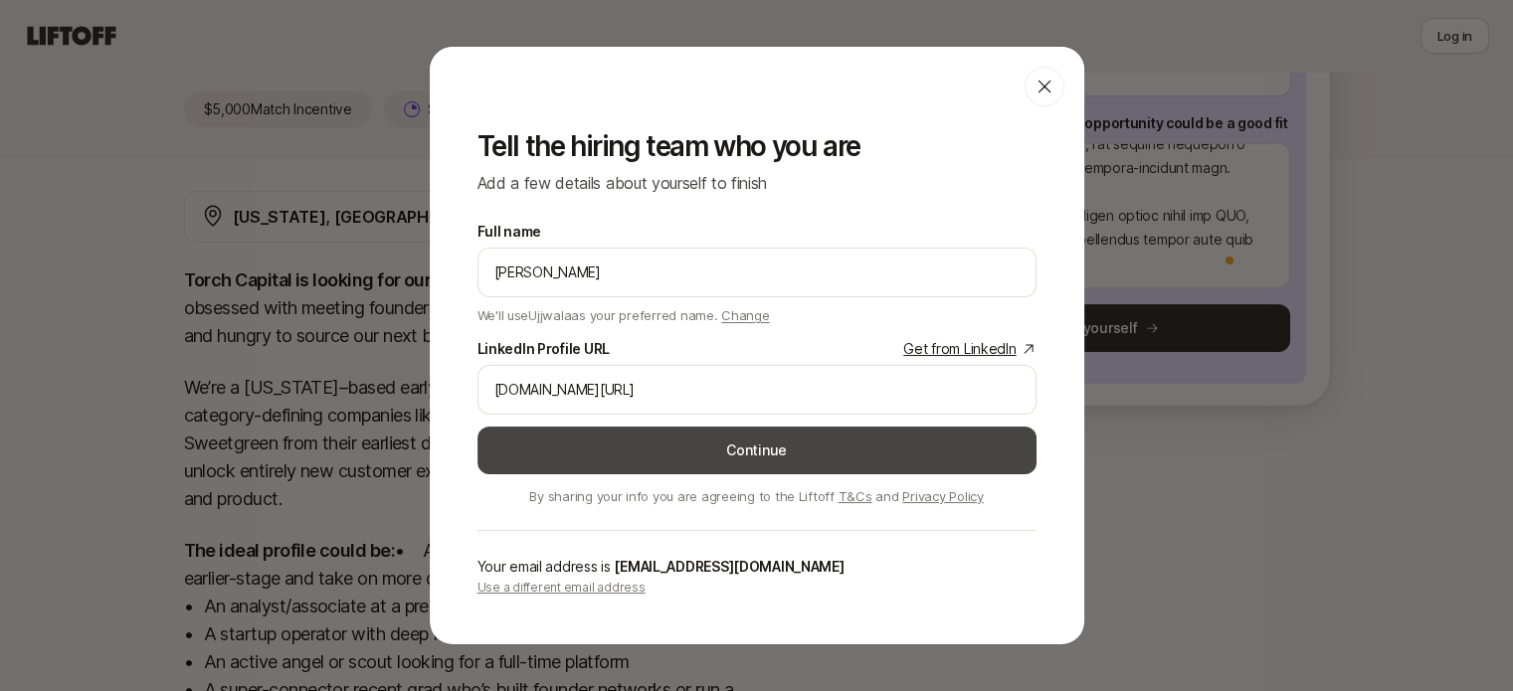
click at [785, 461] on button "Continue" at bounding box center [757, 451] width 559 height 48
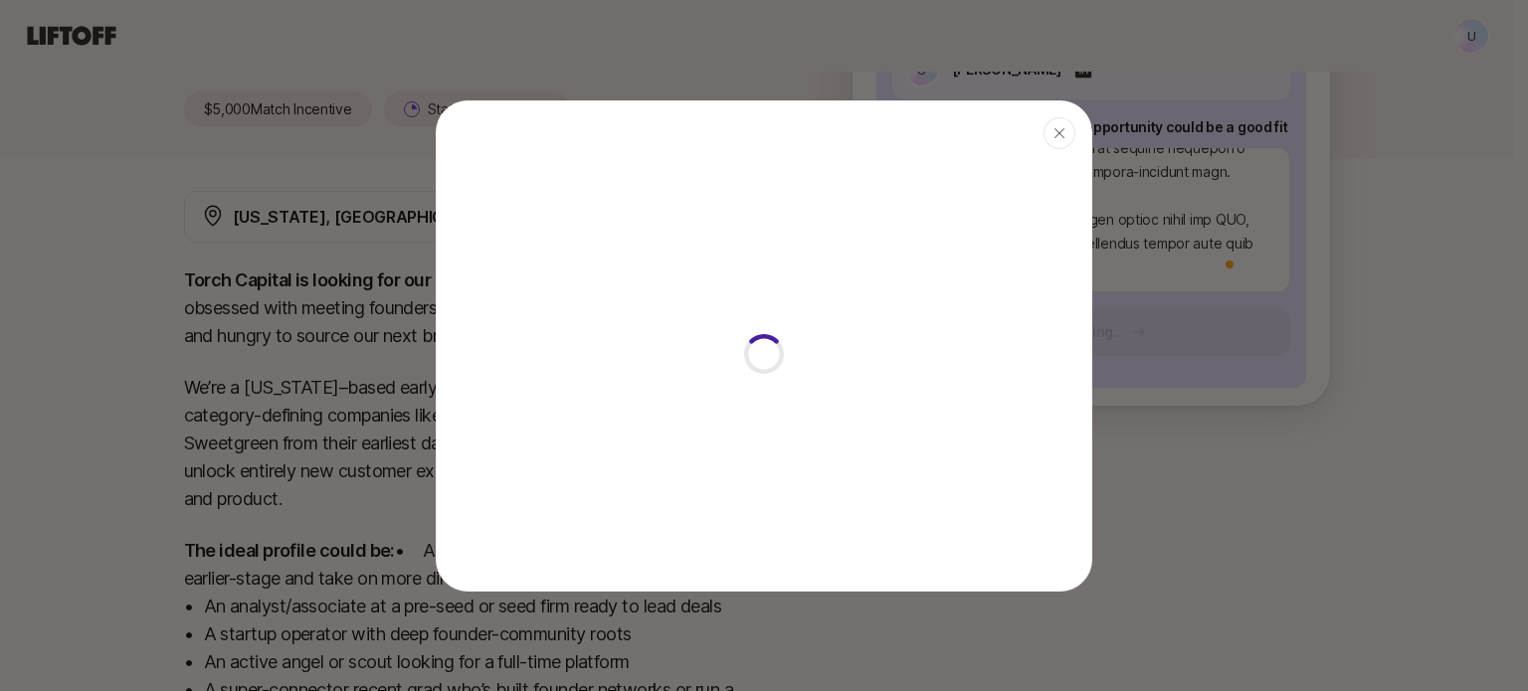
type textarea "x"
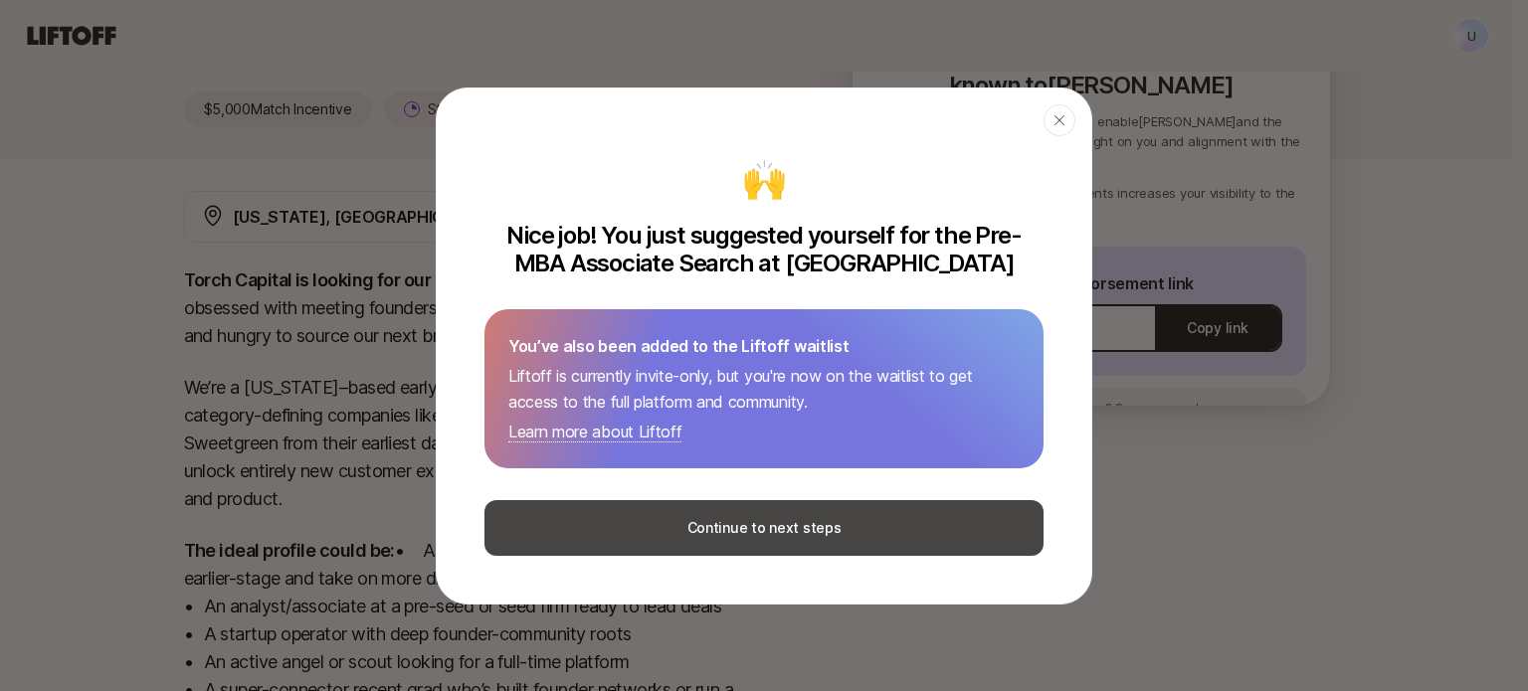
click at [772, 525] on button "Continue to next steps" at bounding box center [764, 528] width 559 height 56
